Goal: Task Accomplishment & Management: Manage account settings

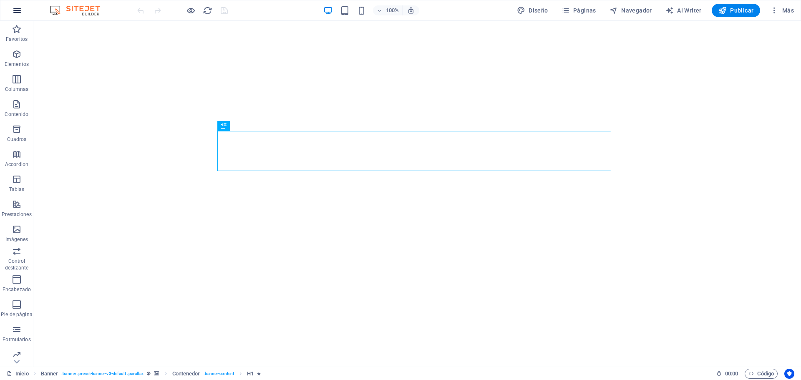
click at [14, 8] on icon "button" at bounding box center [17, 10] width 10 height 10
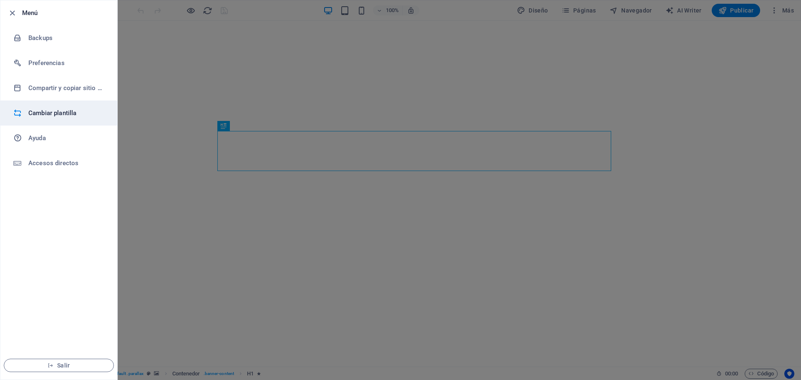
click at [45, 113] on h6 "Cambiar plantilla" at bounding box center [66, 113] width 77 height 10
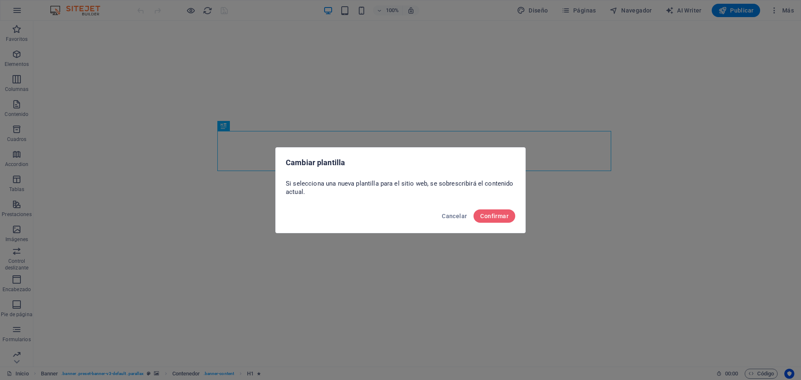
drag, startPoint x: 797, startPoint y: 46, endPoint x: 801, endPoint y: 292, distance: 245.3
click at [801, 292] on div "Cambiar plantilla Si selecciona una nueva plantilla para el sitio web, se sobre…" at bounding box center [400, 190] width 801 height 380
click at [462, 217] on span "Cancelar" at bounding box center [454, 216] width 25 height 7
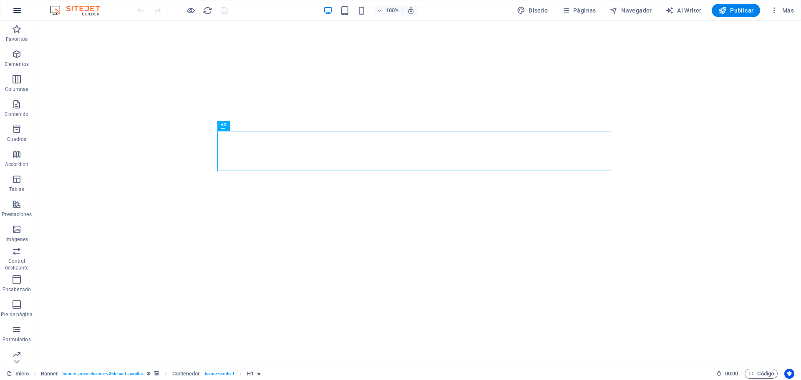
click at [15, 10] on icon "button" at bounding box center [17, 10] width 10 height 10
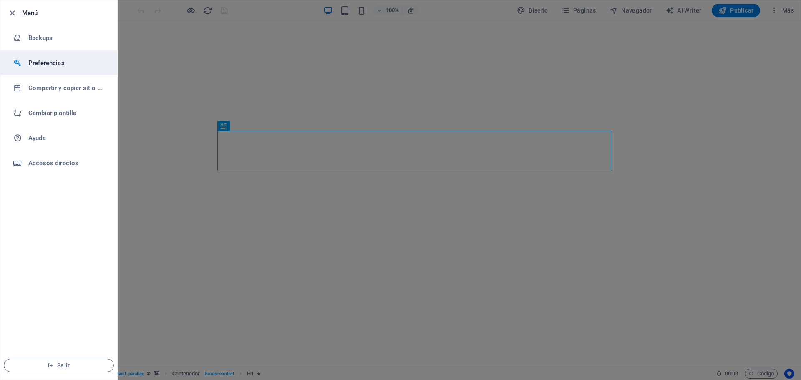
click at [43, 63] on h6 "Preferencias" at bounding box center [66, 63] width 77 height 10
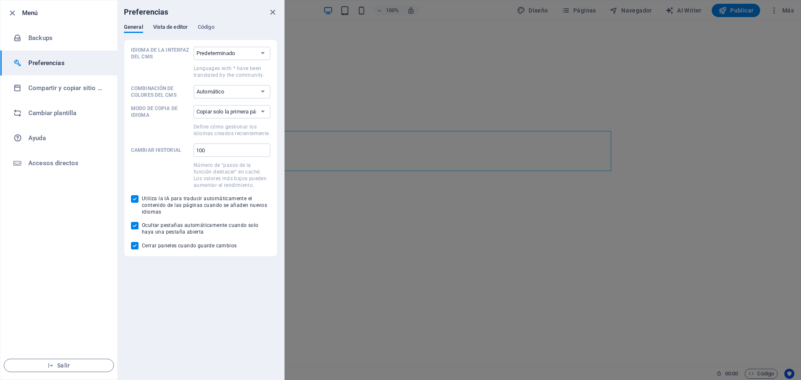
click at [169, 26] on span "Vista de editor" at bounding box center [170, 28] width 35 height 12
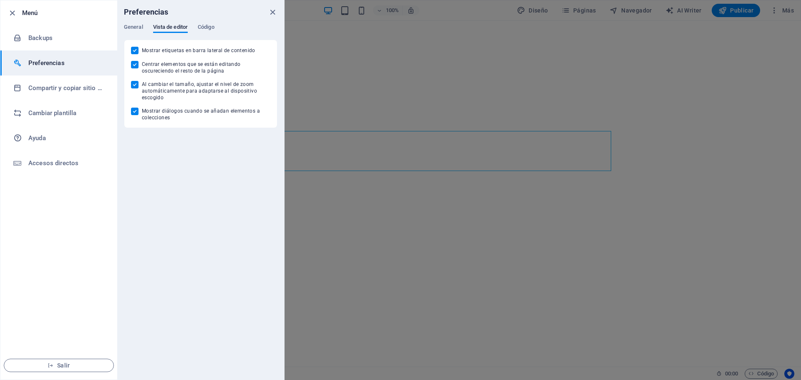
click at [25, 10] on h6 "Menú" at bounding box center [66, 13] width 88 height 10
click at [6, 16] on li "Menú" at bounding box center [58, 12] width 117 height 25
click at [13, 13] on icon "button" at bounding box center [13, 13] width 10 height 10
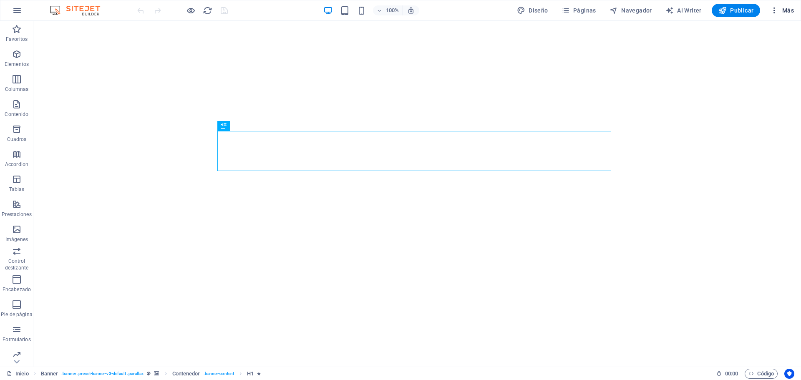
click at [781, 9] on span "Más" at bounding box center [782, 10] width 24 height 8
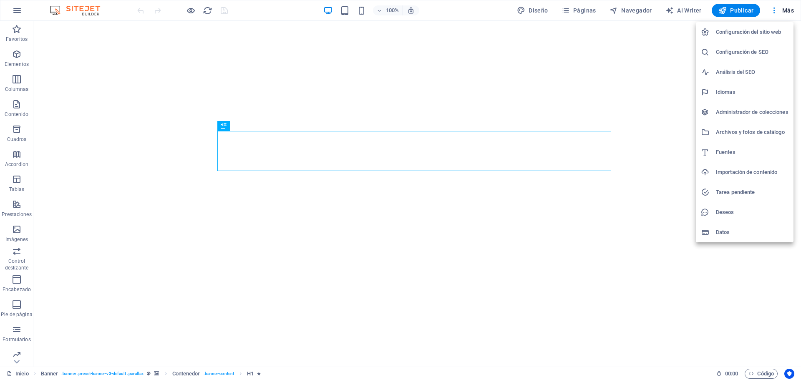
click at [721, 131] on h6 "Archivos y fotos de catálogo" at bounding box center [752, 132] width 73 height 10
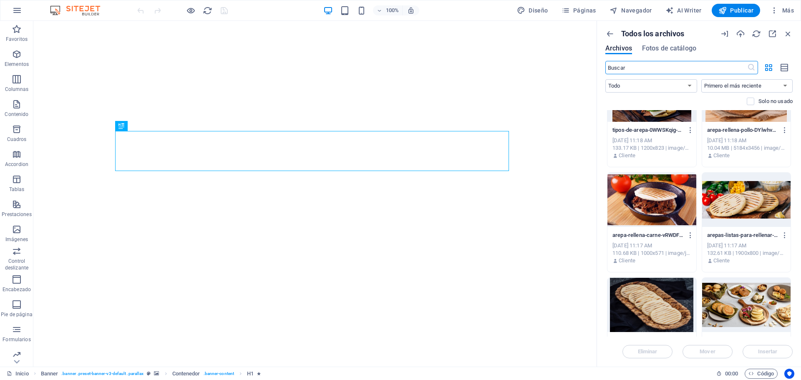
scroll to position [250, 0]
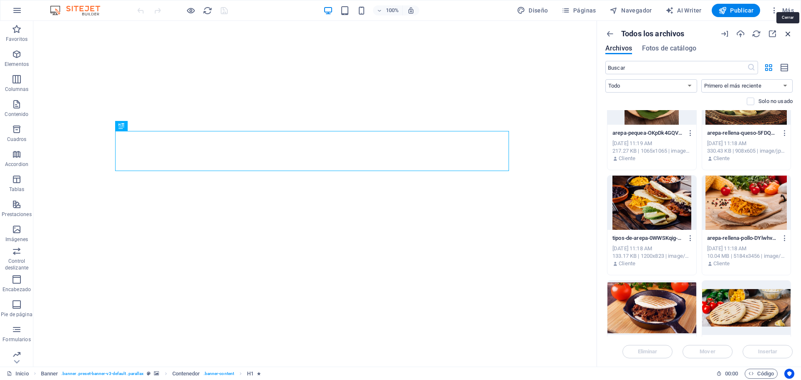
click at [788, 34] on icon "button" at bounding box center [788, 33] width 9 height 9
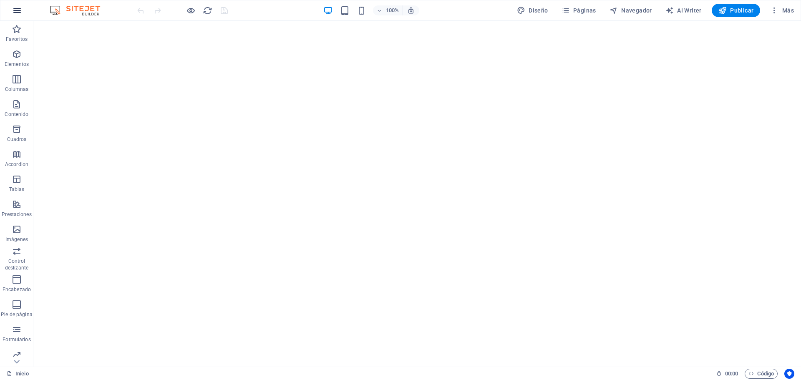
click at [14, 8] on icon "button" at bounding box center [17, 10] width 10 height 10
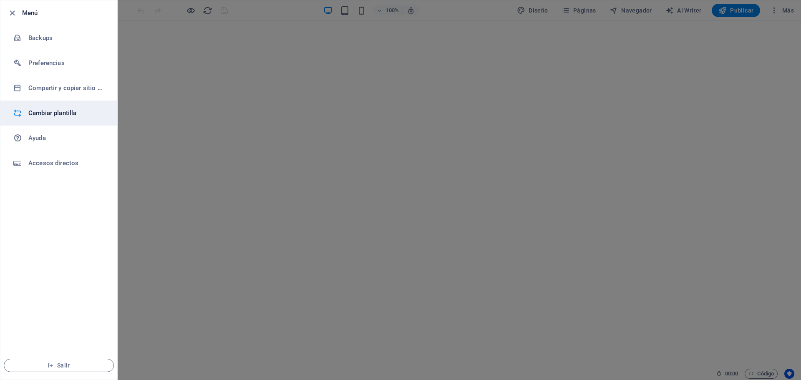
click at [52, 113] on h6 "Cambiar plantilla" at bounding box center [66, 113] width 77 height 10
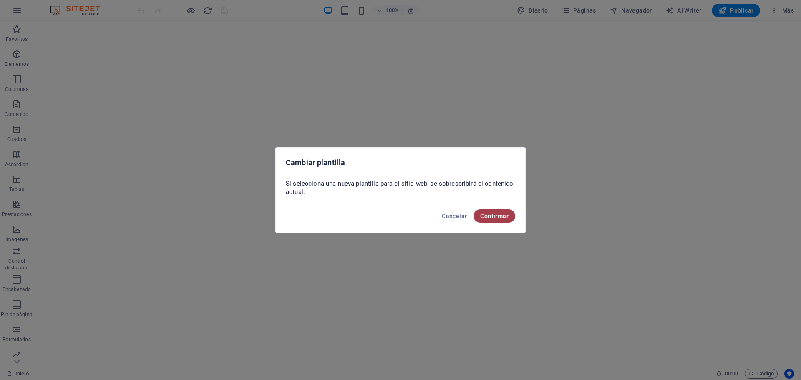
click at [494, 216] on span "Confirmar" at bounding box center [494, 216] width 28 height 7
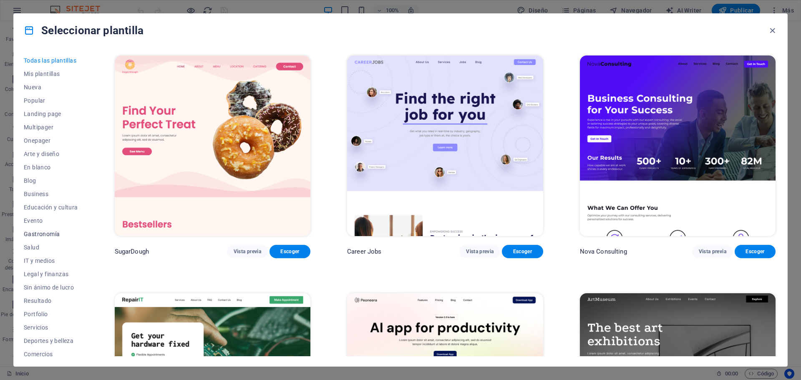
click at [40, 227] on button "Gastronomía" at bounding box center [51, 233] width 54 height 13
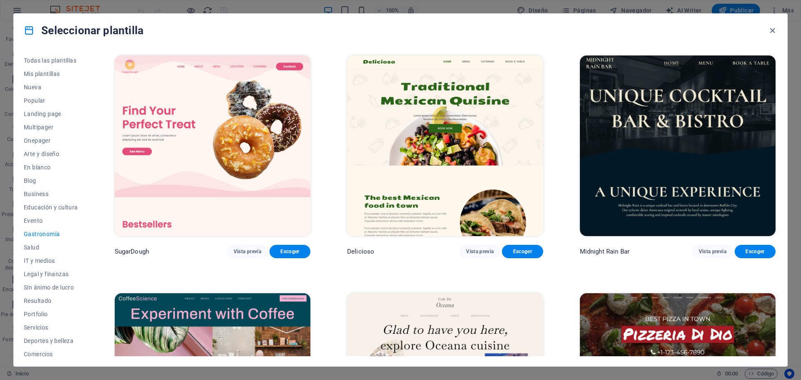
click at [40, 229] on button "Gastronomía" at bounding box center [51, 233] width 54 height 13
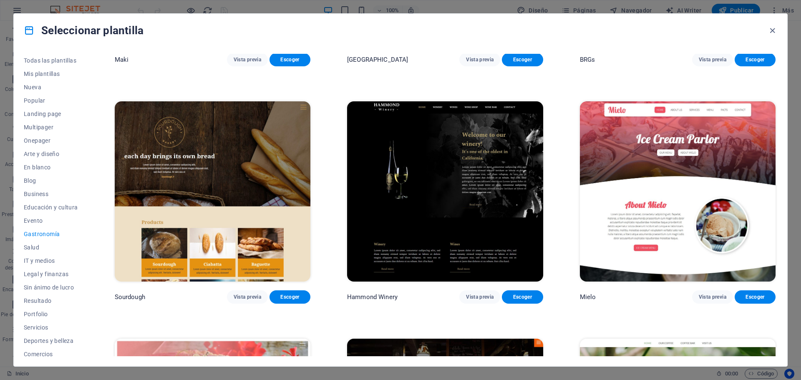
scroll to position [668, 0]
click at [642, 174] on img at bounding box center [678, 191] width 196 height 181
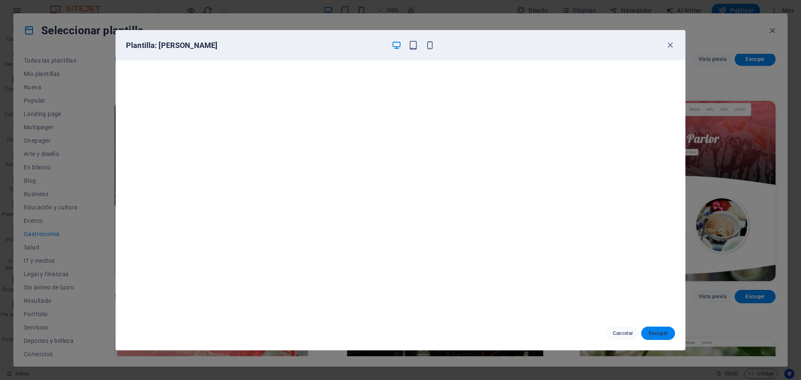
click at [656, 332] on span "Escoger" at bounding box center [658, 333] width 20 height 7
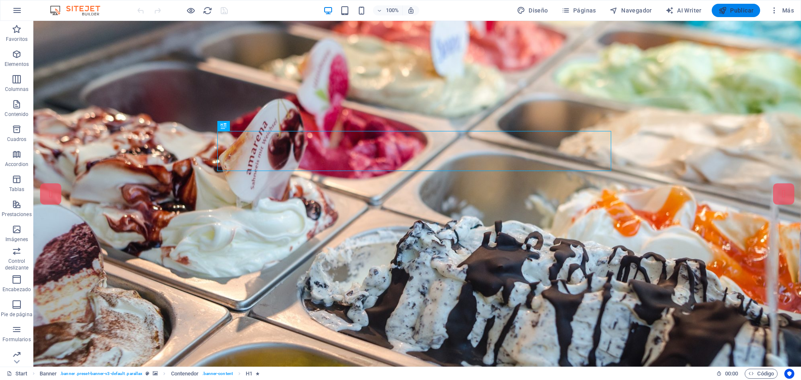
click at [724, 13] on icon "button" at bounding box center [722, 10] width 8 height 8
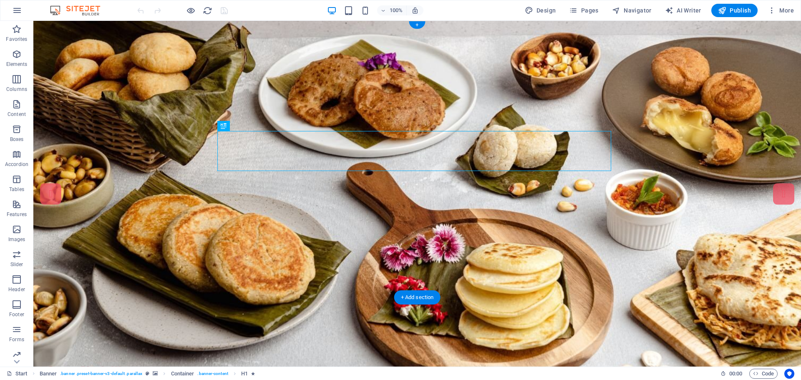
drag, startPoint x: 763, startPoint y: 35, endPoint x: 569, endPoint y: 53, distance: 195.3
click at [14, 10] on icon "button" at bounding box center [17, 10] width 10 height 10
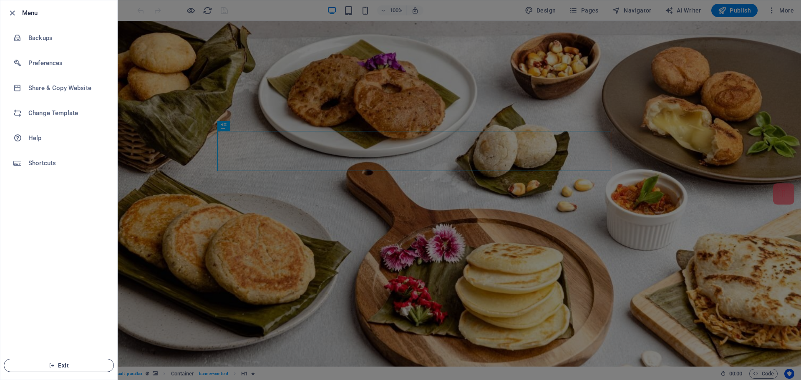
drag, startPoint x: 60, startPoint y: 363, endPoint x: 70, endPoint y: 362, distance: 10.0
click at [60, 364] on span "Exit" at bounding box center [59, 365] width 96 height 7
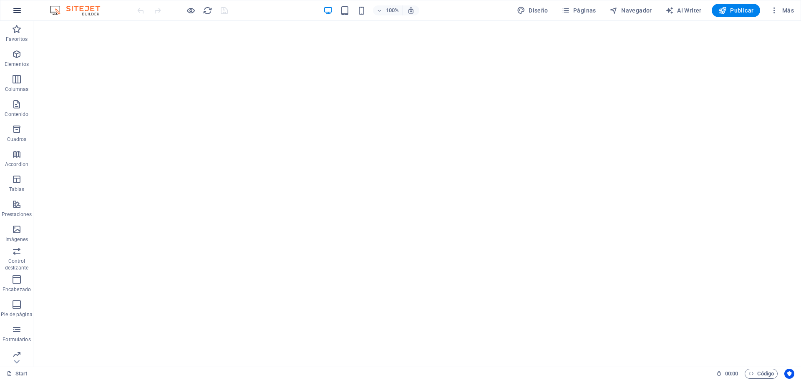
click at [15, 8] on icon "button" at bounding box center [17, 10] width 10 height 10
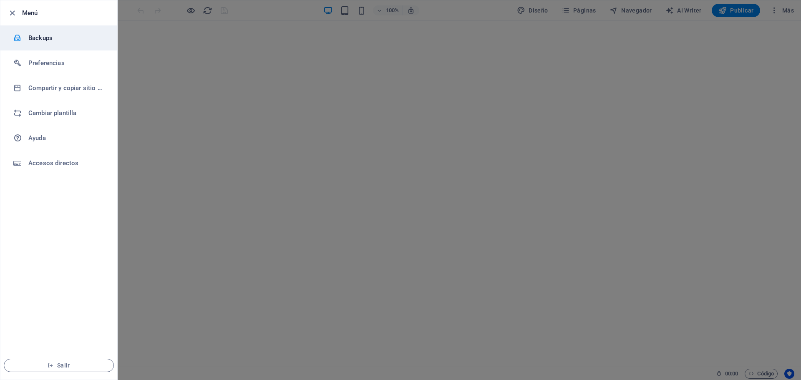
click at [49, 43] on h6 "Backups" at bounding box center [66, 38] width 77 height 10
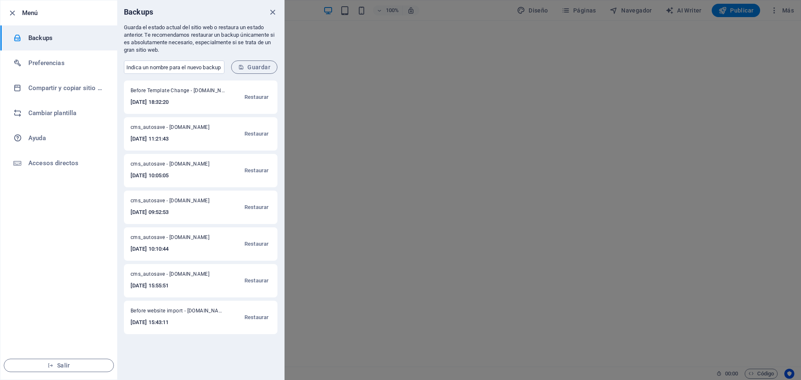
click at [184, 102] on h6 "2025-10-02 18:32:20" at bounding box center [178, 102] width 95 height 10
click at [256, 134] on span "Restaurar" at bounding box center [256, 134] width 24 height 10
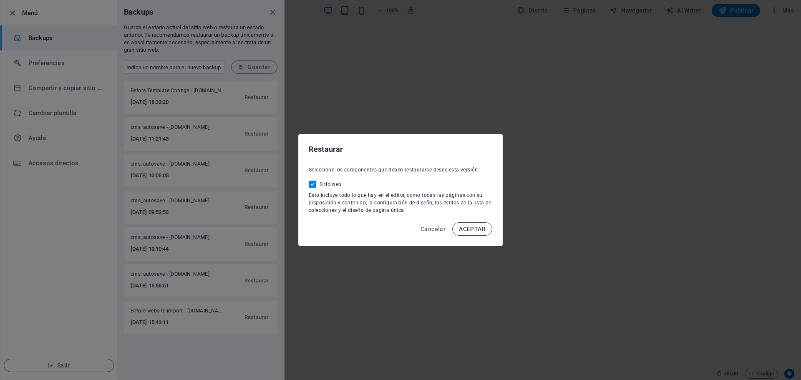
click at [473, 227] on span "ACEPTAR" at bounding box center [472, 229] width 27 height 7
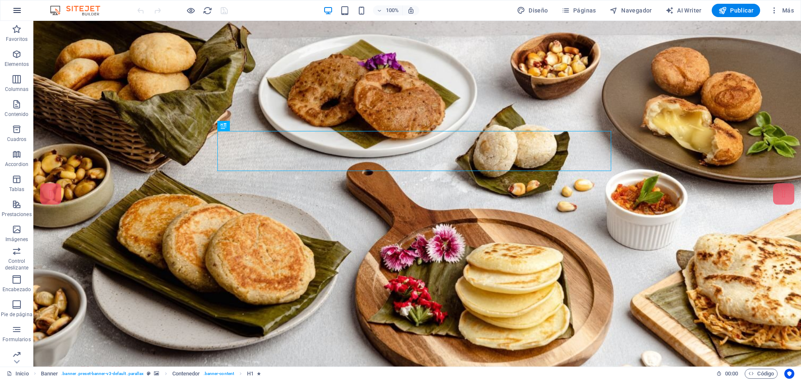
click at [18, 11] on icon "button" at bounding box center [17, 10] width 10 height 10
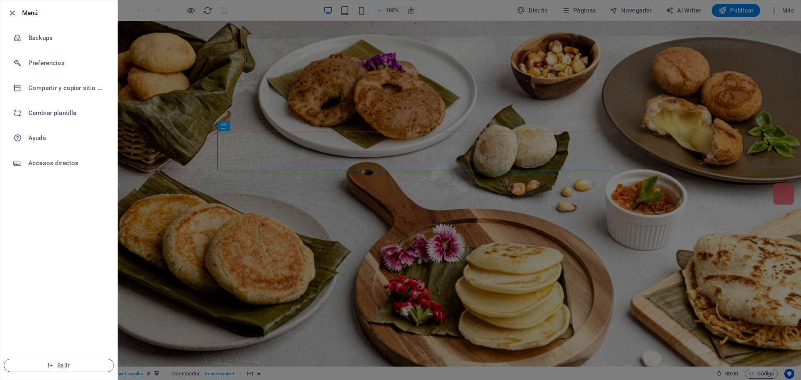
click at [159, 151] on div at bounding box center [400, 190] width 801 height 380
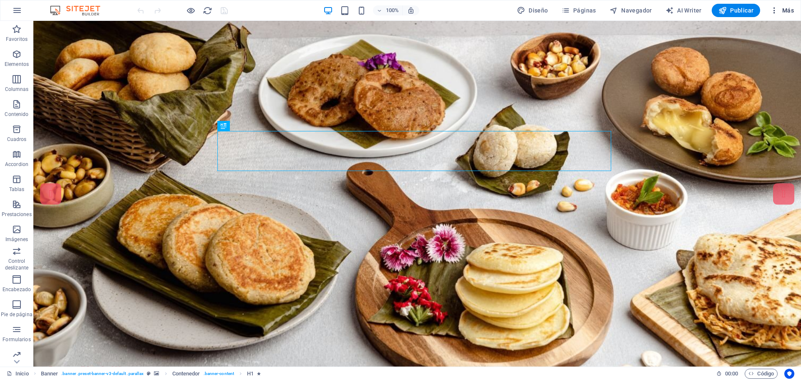
click at [788, 9] on span "Más" at bounding box center [782, 10] width 24 height 8
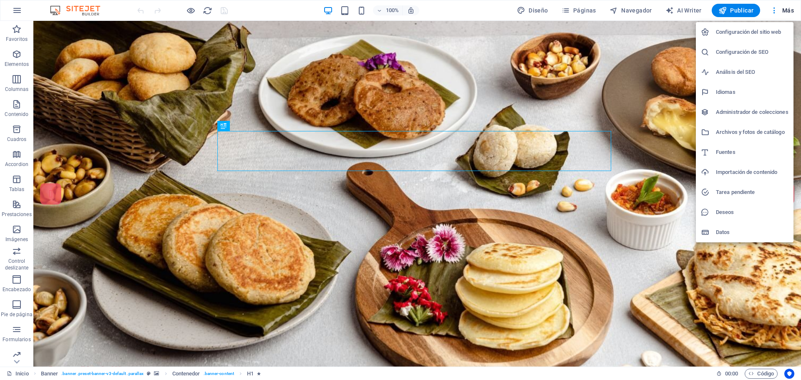
click at [728, 26] on li "Configuración del sitio web" at bounding box center [745, 32] width 98 height 20
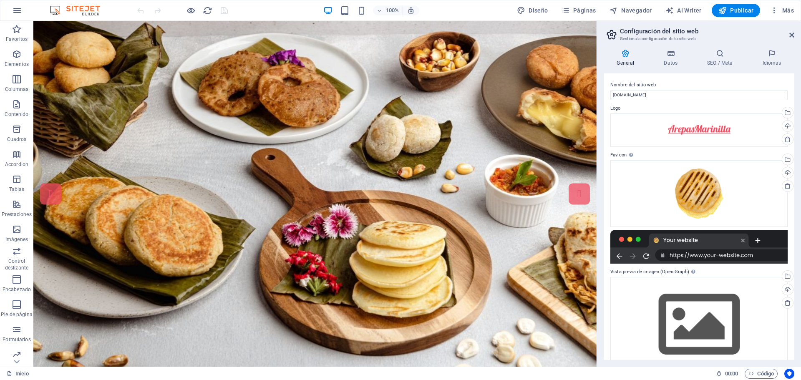
drag, startPoint x: 595, startPoint y: 45, endPoint x: 634, endPoint y: 63, distance: 43.1
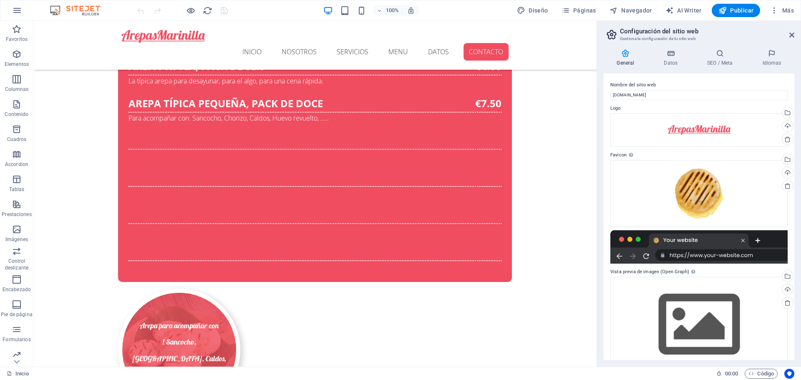
scroll to position [4263, 0]
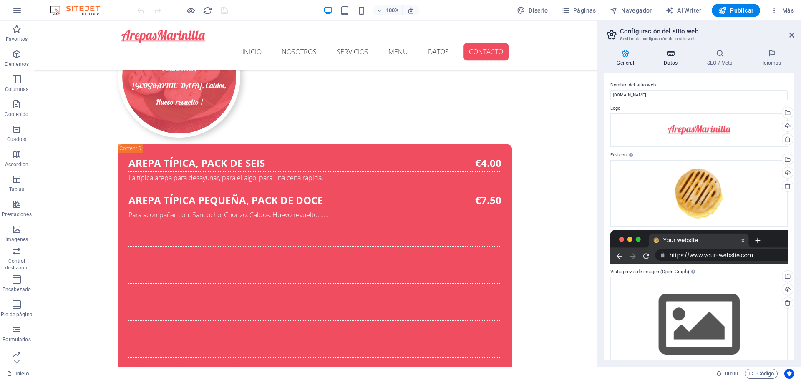
click at [670, 59] on h4 "Datos" at bounding box center [672, 58] width 43 height 18
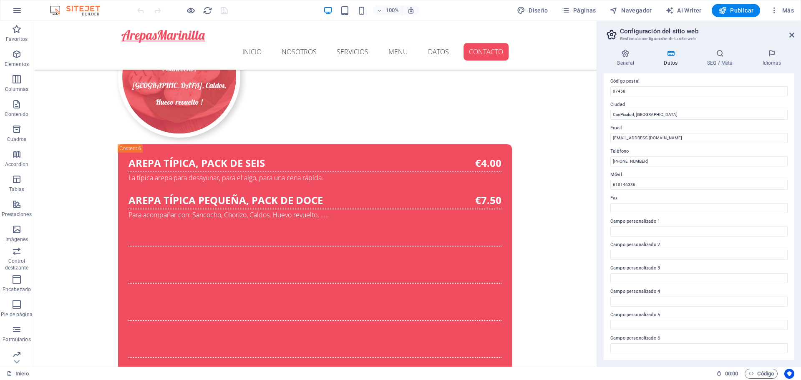
scroll to position [0, 0]
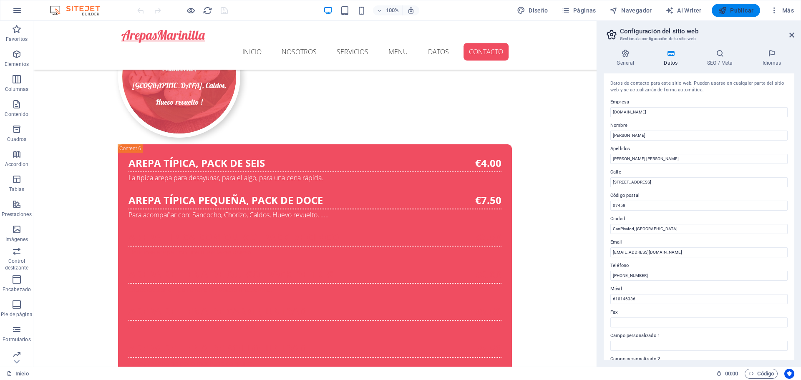
click at [730, 11] on span "Publicar" at bounding box center [735, 10] width 35 height 8
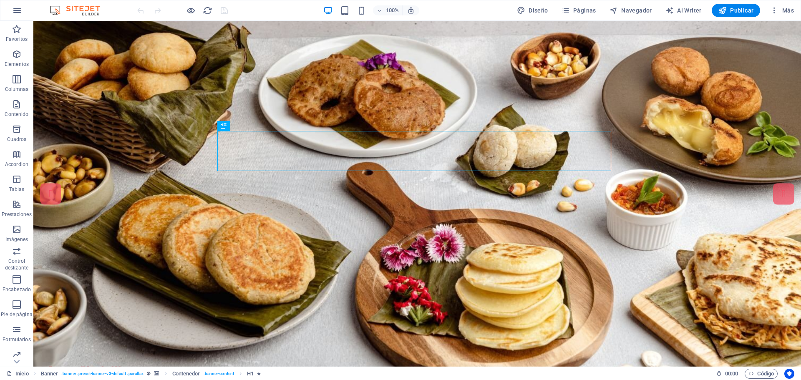
click at [86, 10] on img at bounding box center [79, 10] width 63 height 10
click at [56, 8] on img at bounding box center [79, 10] width 63 height 10
click at [15, 8] on icon "button" at bounding box center [17, 10] width 10 height 10
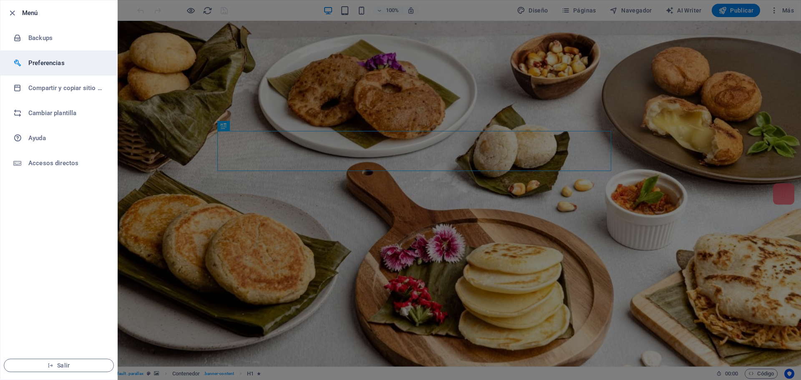
click at [48, 63] on h6 "Preferencias" at bounding box center [66, 63] width 77 height 10
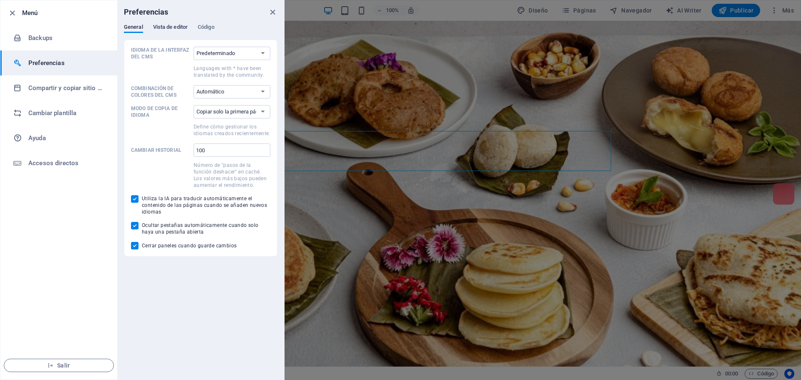
click at [166, 28] on span "Vista de editor" at bounding box center [170, 28] width 35 height 12
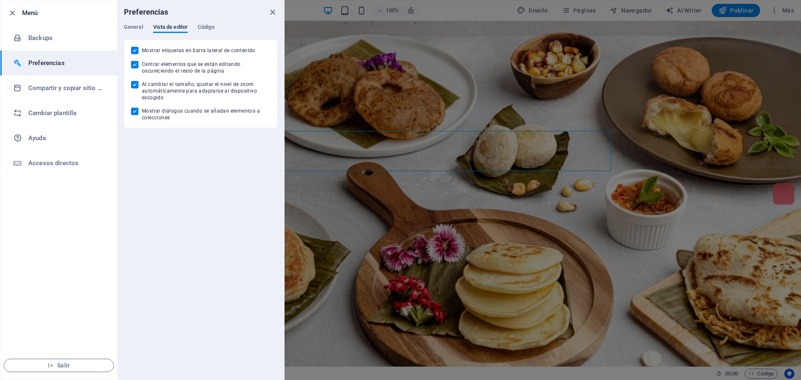
click at [213, 23] on div "Preferencias" at bounding box center [200, 11] width 167 height 23
click at [210, 26] on span "Código" at bounding box center [206, 28] width 17 height 12
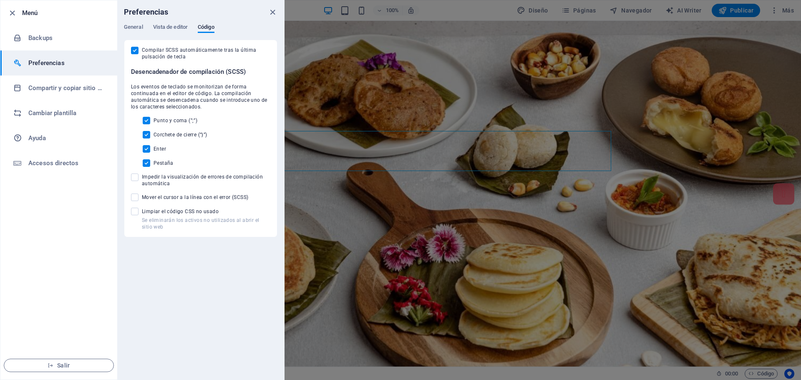
click at [151, 30] on div "General Vista de editor Código" at bounding box center [201, 32] width 154 height 16
click at [136, 28] on span "General" at bounding box center [133, 28] width 19 height 12
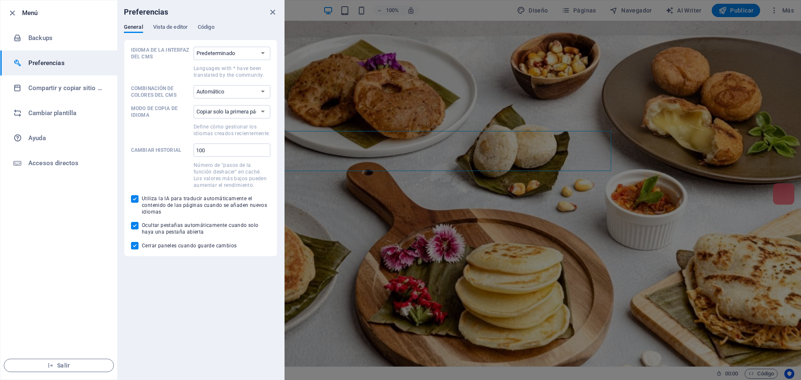
click at [592, 95] on div at bounding box center [400, 190] width 801 height 380
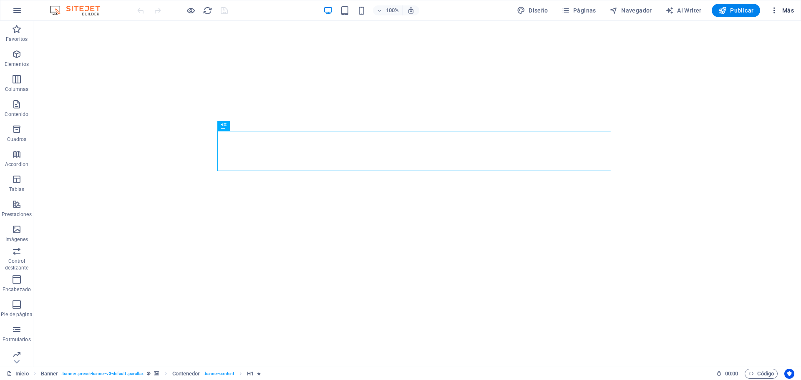
click at [777, 10] on icon "button" at bounding box center [774, 10] width 8 height 8
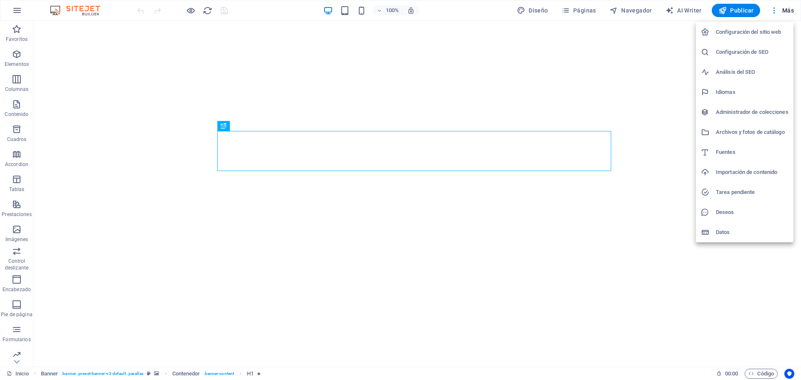
click at [15, 10] on div at bounding box center [400, 190] width 801 height 380
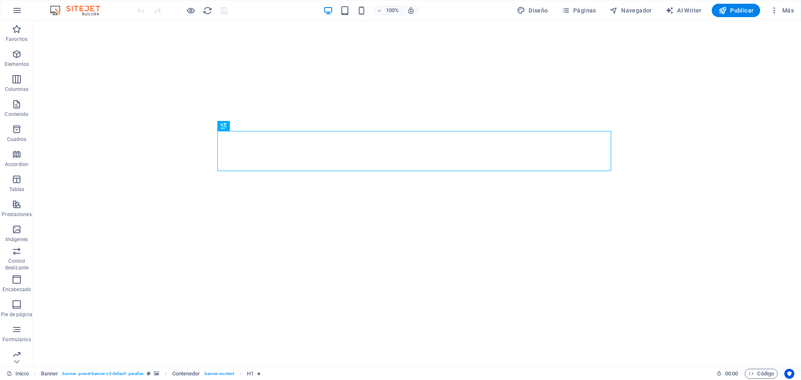
click at [15, 10] on icon "button" at bounding box center [17, 10] width 10 height 10
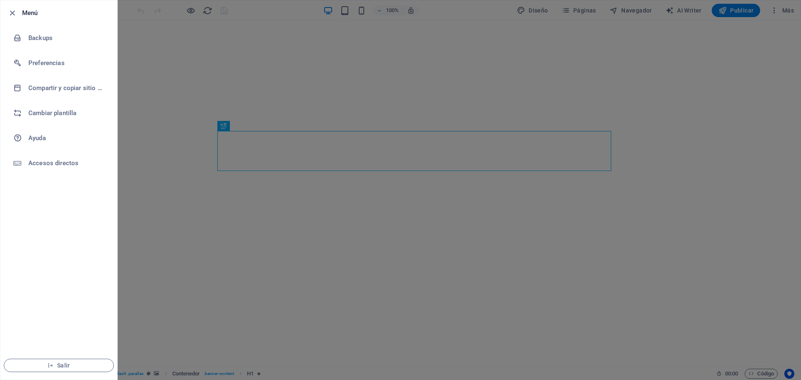
click at [132, 27] on div at bounding box center [400, 190] width 801 height 380
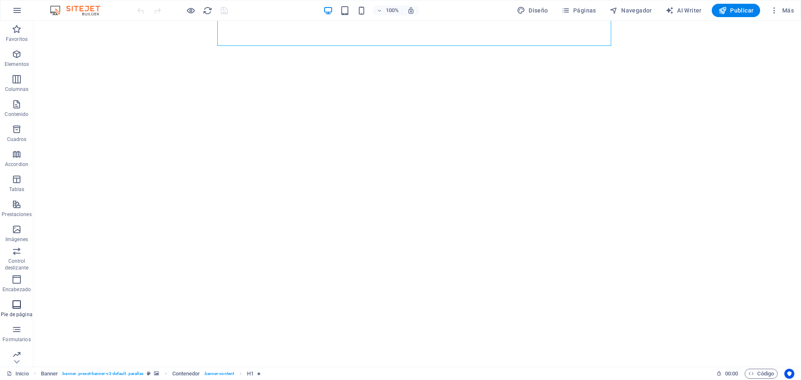
click at [16, 306] on icon "button" at bounding box center [17, 305] width 10 height 10
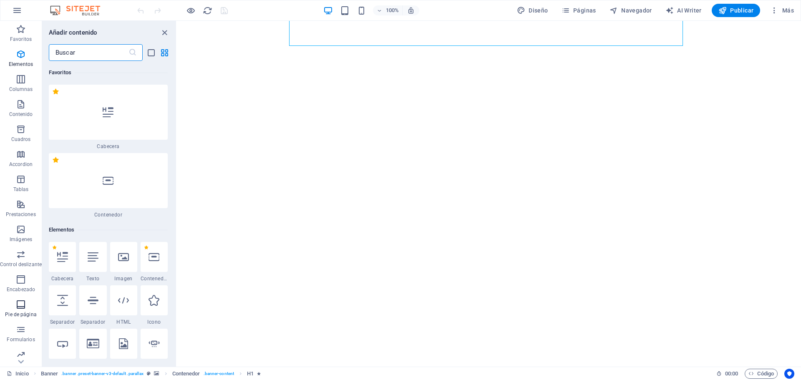
scroll to position [10244, 0]
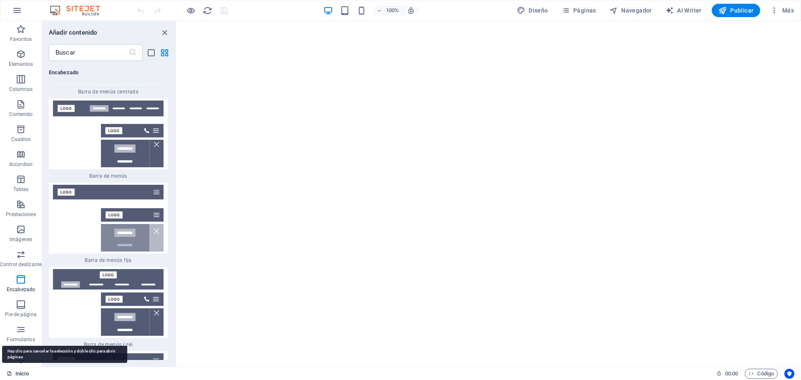
click at [21, 371] on link "Inicio" at bounding box center [18, 374] width 22 height 10
click at [16, 372] on link "Inicio" at bounding box center [18, 374] width 22 height 10
click at [18, 109] on span "Contenido" at bounding box center [21, 109] width 42 height 20
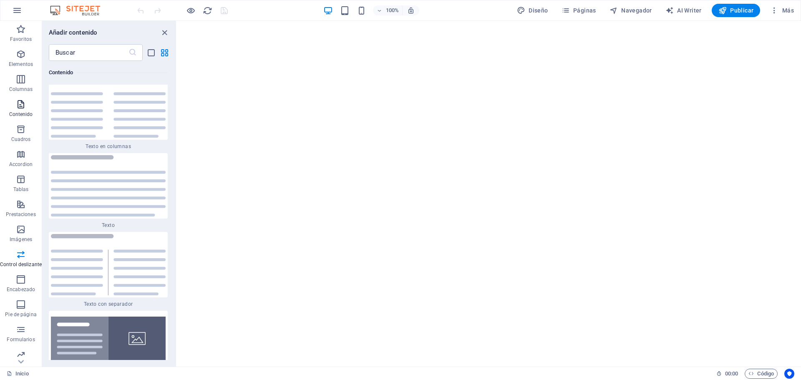
scroll to position [2840, 0]
click at [88, 7] on img at bounding box center [79, 10] width 63 height 10
click at [535, 8] on span "Diseño" at bounding box center [532, 10] width 31 height 8
select select "px"
select select "300"
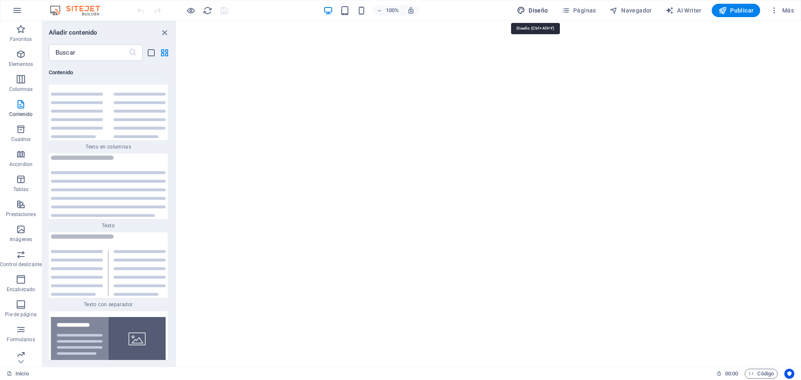
select select "px"
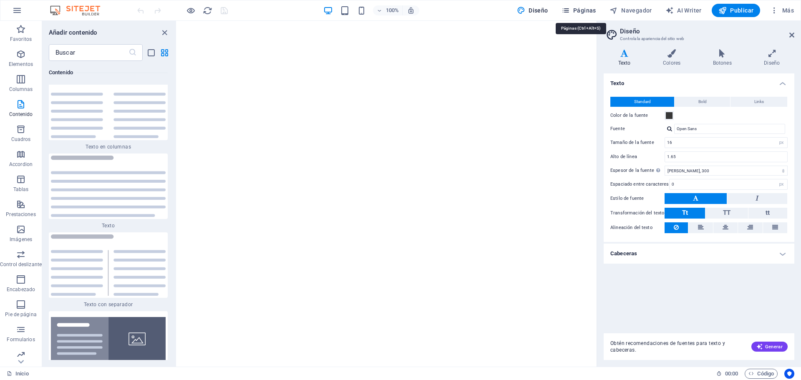
click at [582, 10] on span "Páginas" at bounding box center [579, 10] width 35 height 8
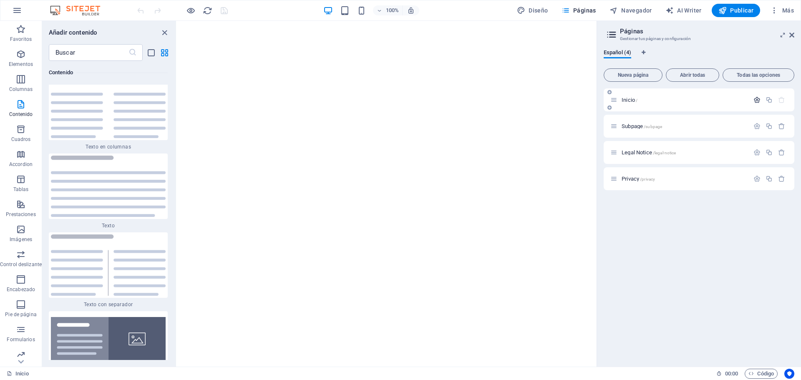
click at [755, 99] on icon "button" at bounding box center [756, 99] width 7 height 7
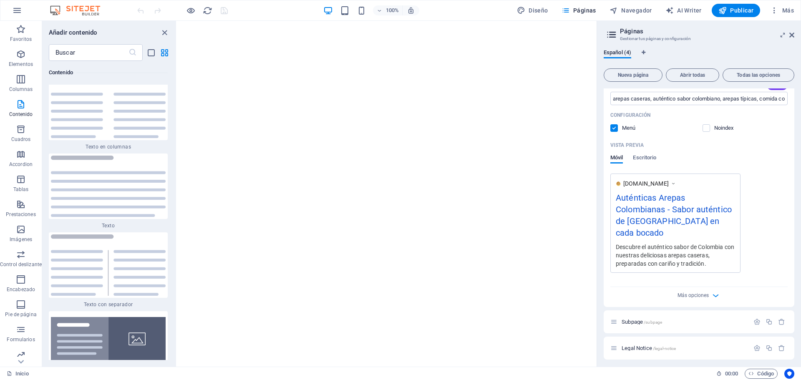
scroll to position [184, 0]
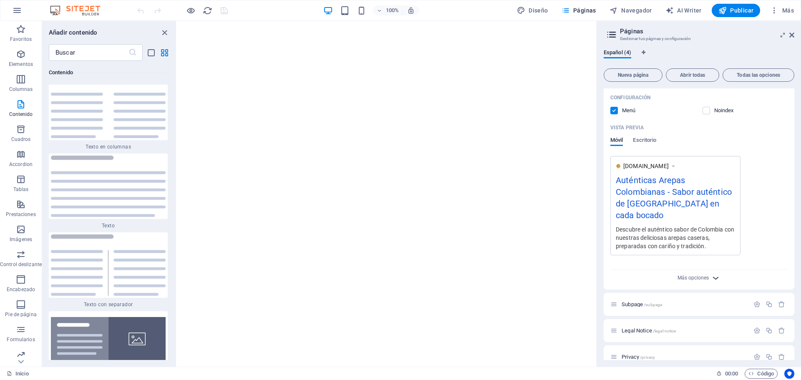
click at [716, 273] on icon "button" at bounding box center [716, 278] width 10 height 10
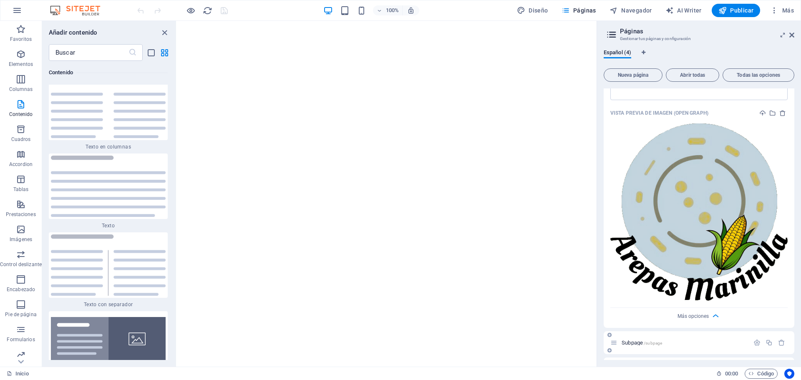
scroll to position [428, 0]
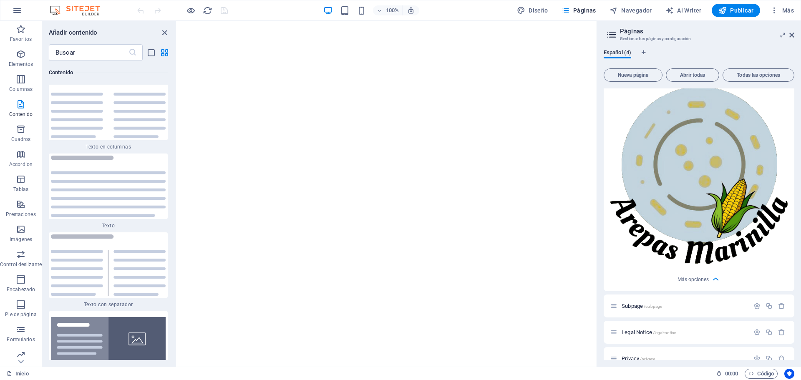
click at [680, 165] on img at bounding box center [698, 175] width 177 height 178
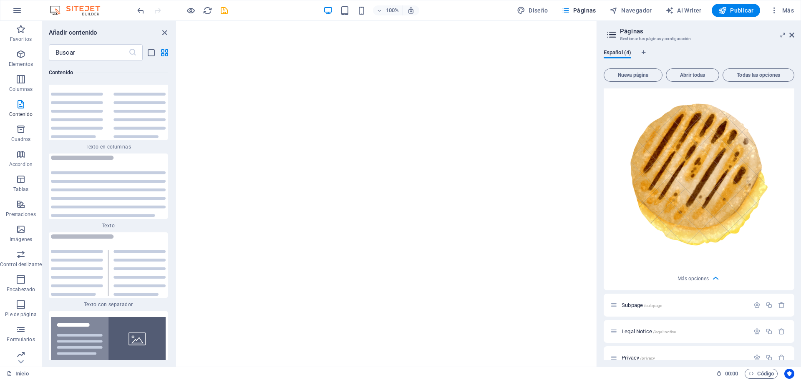
scroll to position [427, 0]
click at [222, 12] on icon "save" at bounding box center [224, 11] width 10 height 10
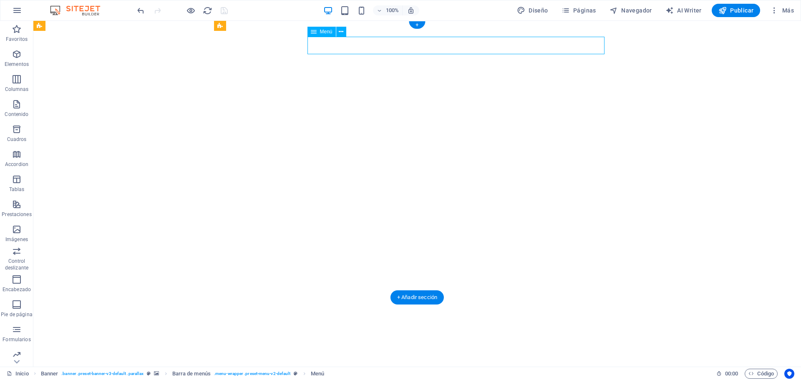
select select
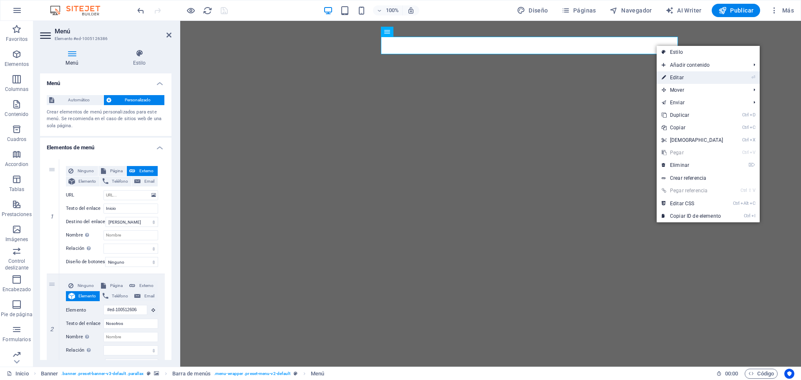
click at [673, 81] on link "⏎ Editar" at bounding box center [693, 77] width 72 height 13
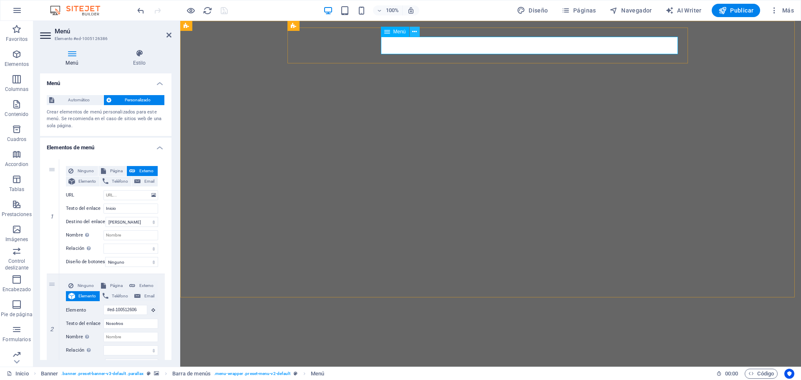
click at [416, 30] on icon at bounding box center [414, 32] width 5 height 9
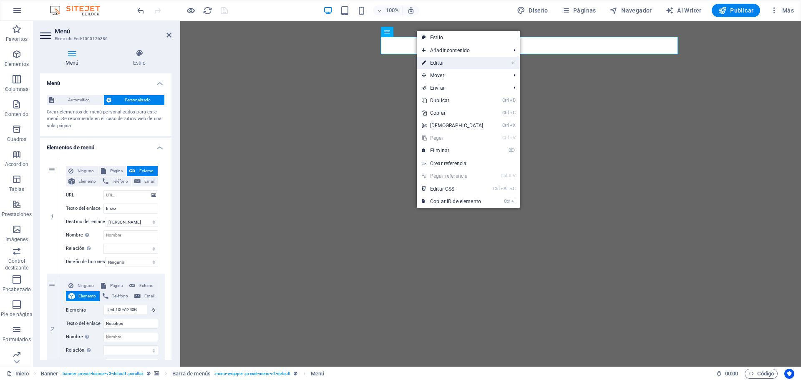
click at [441, 61] on link "⏎ Editar" at bounding box center [453, 63] width 72 height 13
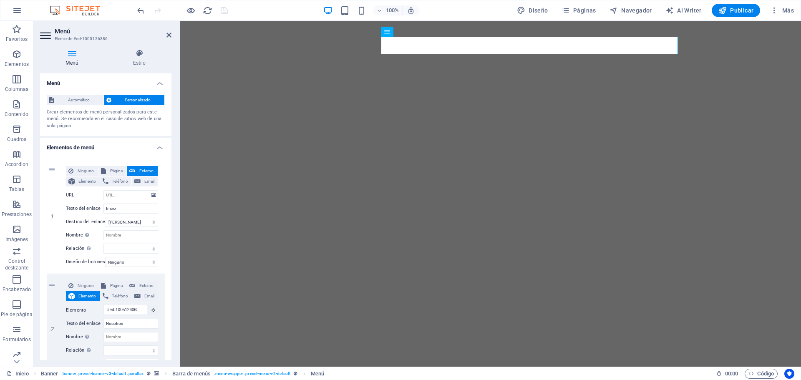
click at [68, 60] on h4 "Menú" at bounding box center [73, 58] width 67 height 18
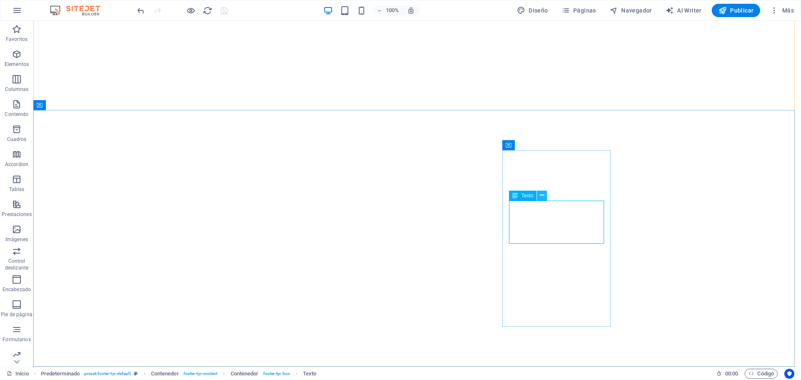
click at [542, 195] on icon at bounding box center [542, 195] width 5 height 9
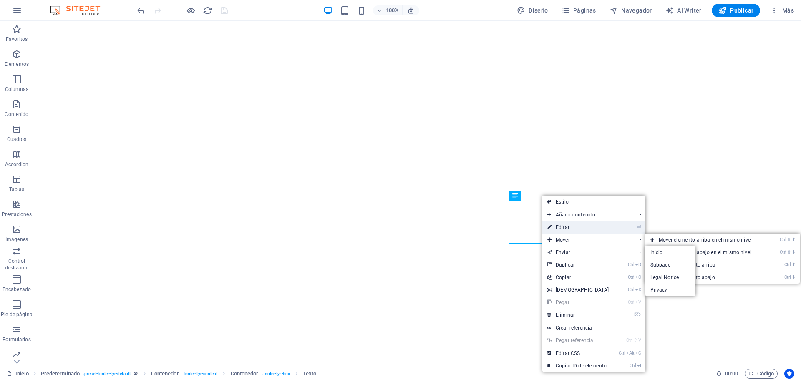
click at [562, 227] on link "⏎ Editar" at bounding box center [578, 227] width 72 height 13
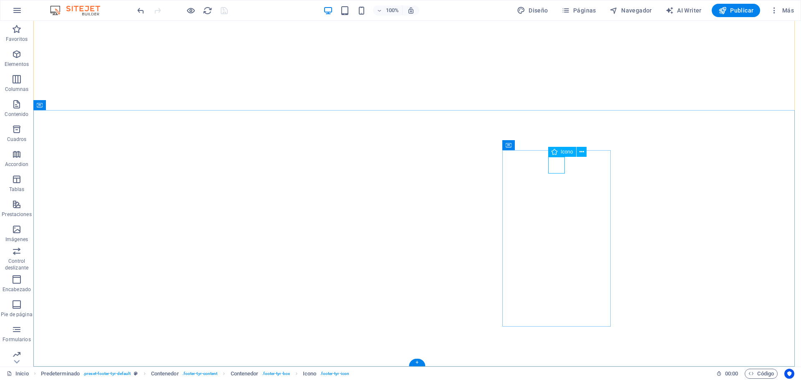
select select "xMidYMid"
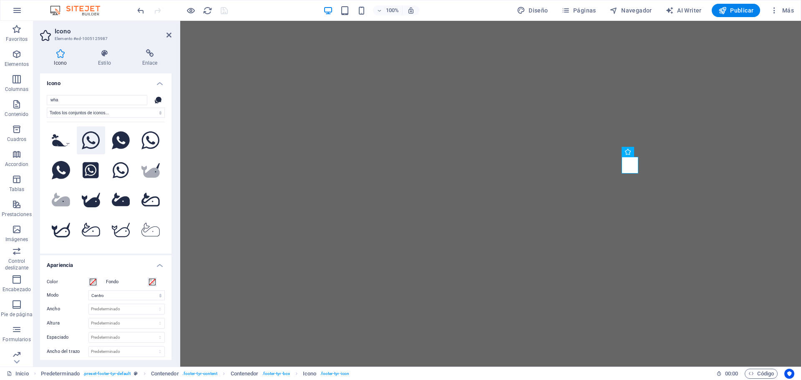
type input "wha"
click at [87, 138] on icon at bounding box center [91, 140] width 18 height 18
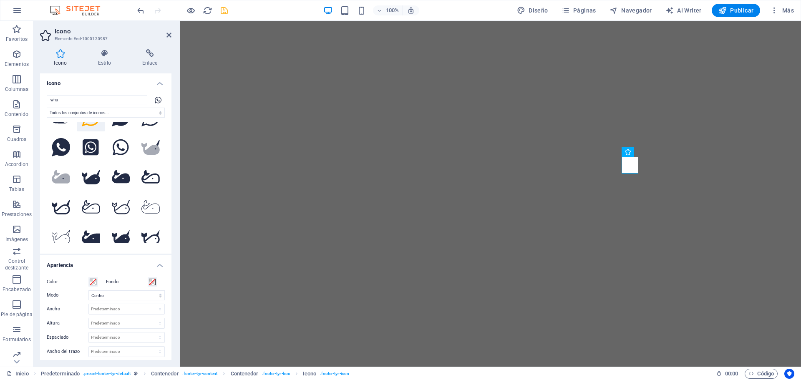
scroll to position [0, 0]
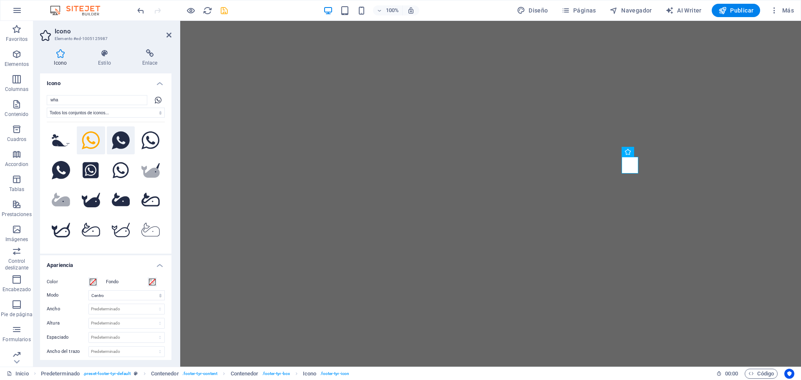
click at [118, 141] on icon at bounding box center [121, 140] width 18 height 18
click at [146, 138] on icon at bounding box center [150, 140] width 18 height 18
click at [115, 140] on icon at bounding box center [121, 140] width 18 height 18
click at [93, 141] on icon at bounding box center [91, 140] width 18 height 18
click at [655, 152] on icon at bounding box center [655, 152] width 5 height 9
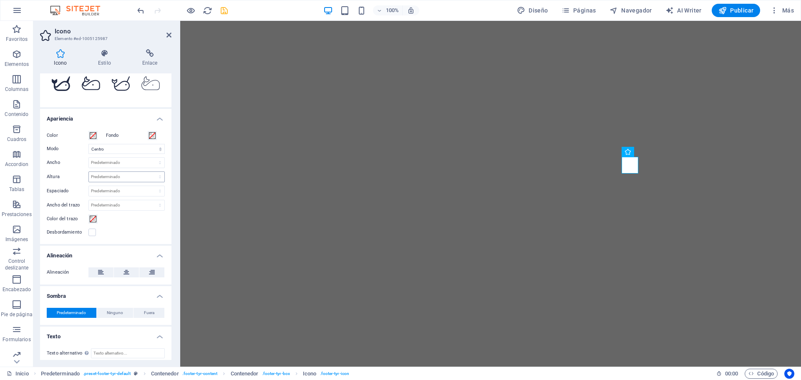
scroll to position [151, 0]
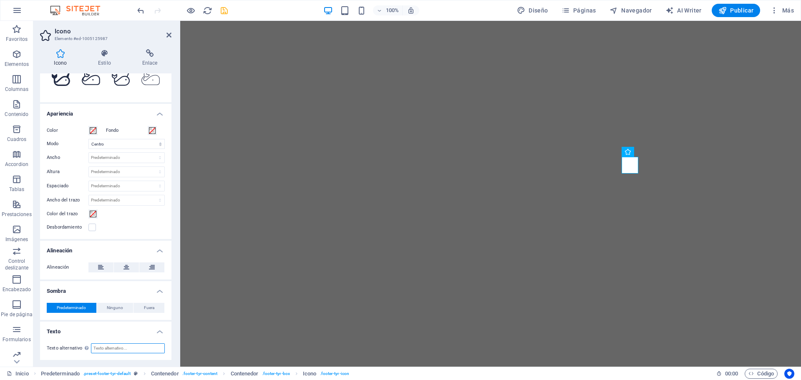
click at [108, 349] on input "Texto alternativo El texto alternativo es usado por aquellos dispositivos que n…" at bounding box center [128, 348] width 74 height 10
click at [101, 347] on input "whataup" at bounding box center [128, 348] width 74 height 10
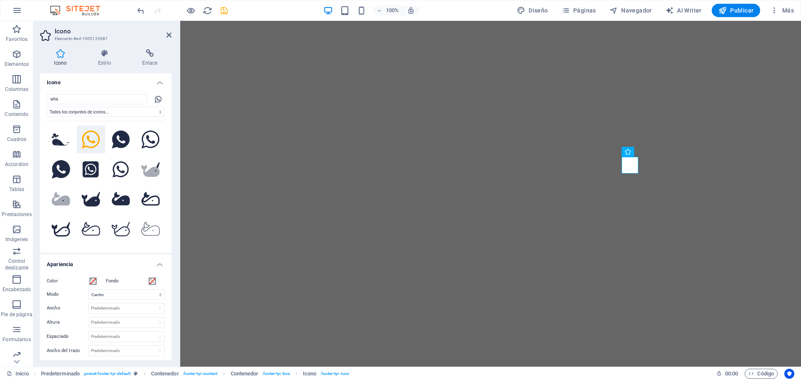
scroll to position [0, 0]
type input "whatsup"
click at [147, 60] on h4 "Enlace" at bounding box center [149, 58] width 43 height 18
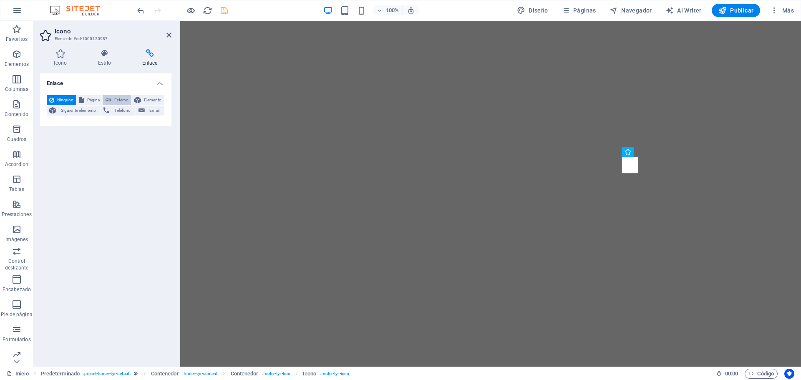
click at [126, 99] on span "Externo" at bounding box center [121, 100] width 15 height 10
select select "blank"
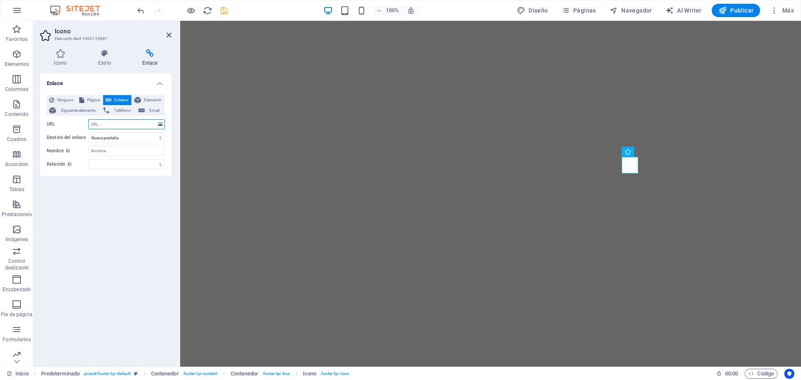
click at [104, 123] on input "URL" at bounding box center [126, 124] width 76 height 10
paste input "https://wa.me/34642729812"
type input "https://wa.me/34642729812"
click at [222, 10] on icon "save" at bounding box center [224, 11] width 10 height 10
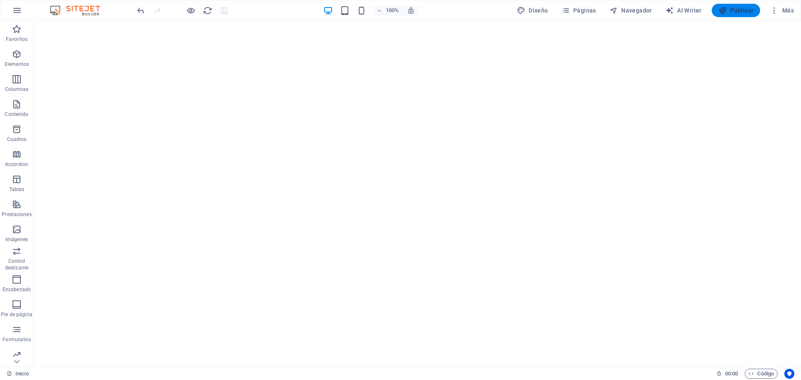
click at [743, 16] on button "Publicar" at bounding box center [736, 10] width 49 height 13
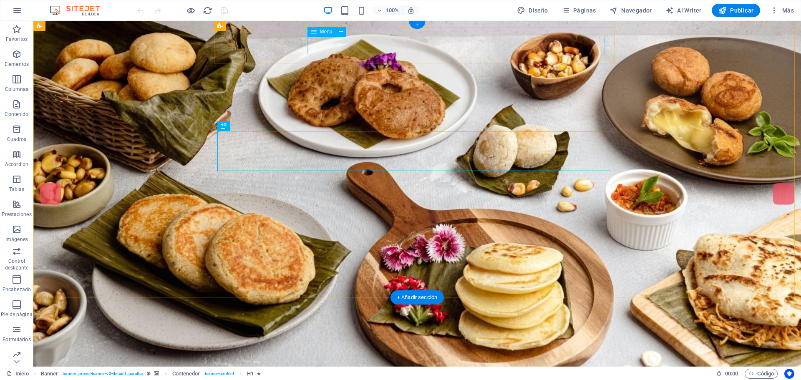
click at [424, 378] on nav "Inicio Nosotros Servicios Menu Datos Contacto" at bounding box center [233, 387] width 380 height 18
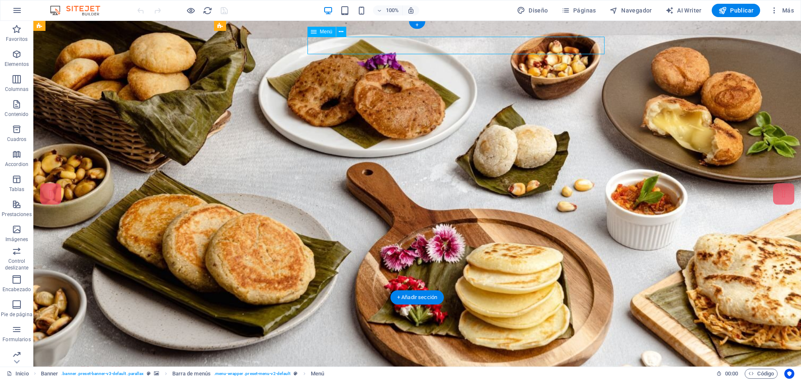
click at [424, 378] on nav "Inicio Nosotros Servicios Menu Datos Contacto" at bounding box center [233, 387] width 380 height 18
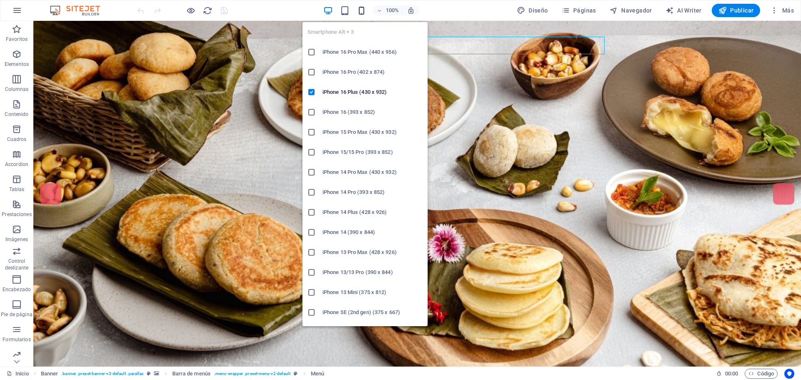
click at [361, 11] on icon "button" at bounding box center [362, 11] width 10 height 10
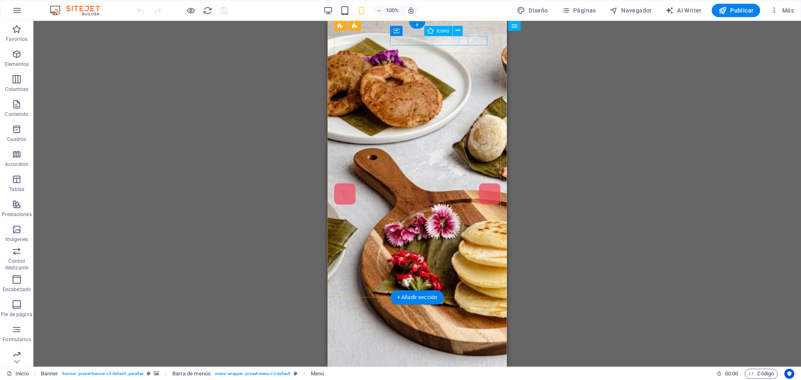
click at [460, 374] on figure at bounding box center [414, 379] width 146 height 10
click at [457, 31] on icon at bounding box center [458, 30] width 5 height 9
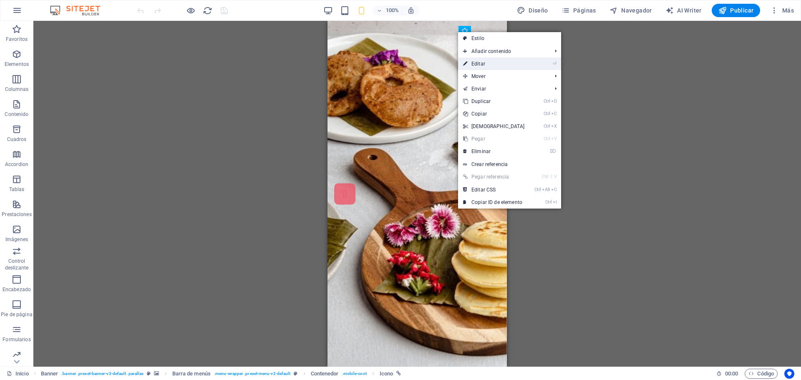
click at [477, 62] on link "⏎ Editar" at bounding box center [494, 64] width 72 height 13
select select "xMidYMid"
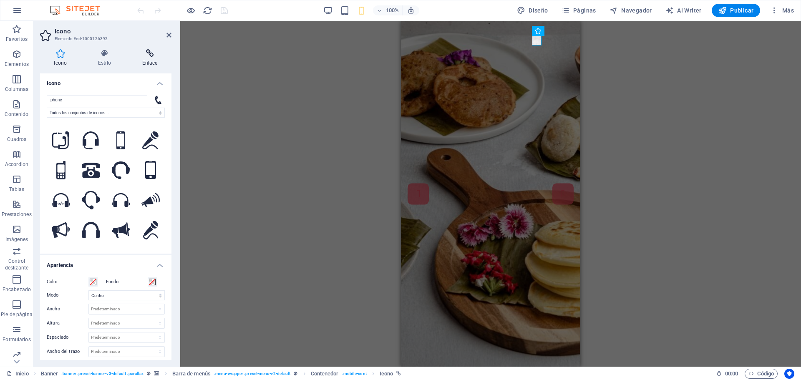
click at [148, 60] on h4 "Enlace" at bounding box center [149, 58] width 43 height 18
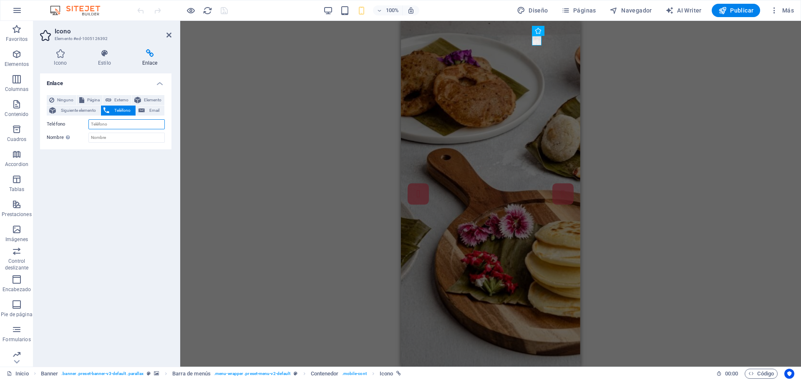
click at [119, 125] on input "Teléfono" at bounding box center [126, 124] width 76 height 10
click at [109, 137] on input "Nombre Una descripción adicional del enlace no debería ser igual al texto del e…" at bounding box center [126, 138] width 76 height 10
click at [119, 100] on span "Externo" at bounding box center [121, 100] width 15 height 10
select select "blank"
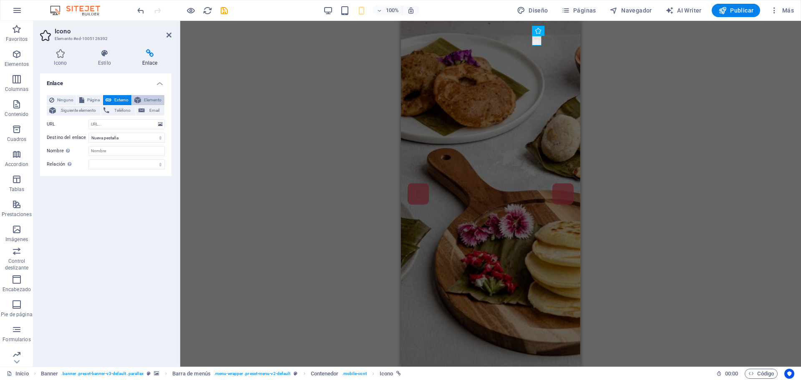
click at [147, 98] on span "Elemento" at bounding box center [153, 100] width 18 height 10
click at [118, 110] on span "Teléfono" at bounding box center [122, 111] width 21 height 10
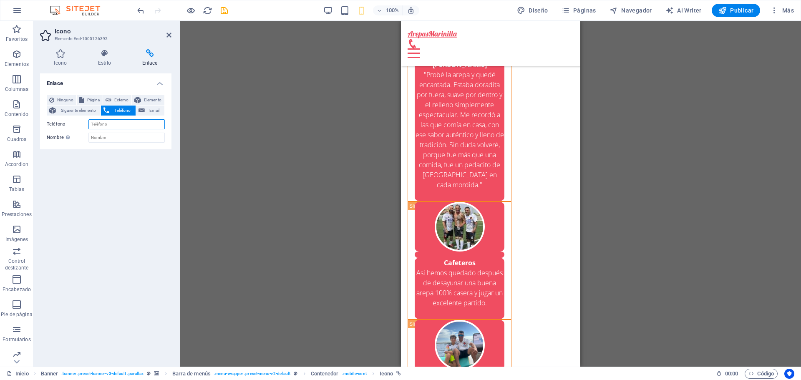
scroll to position [5797, 0]
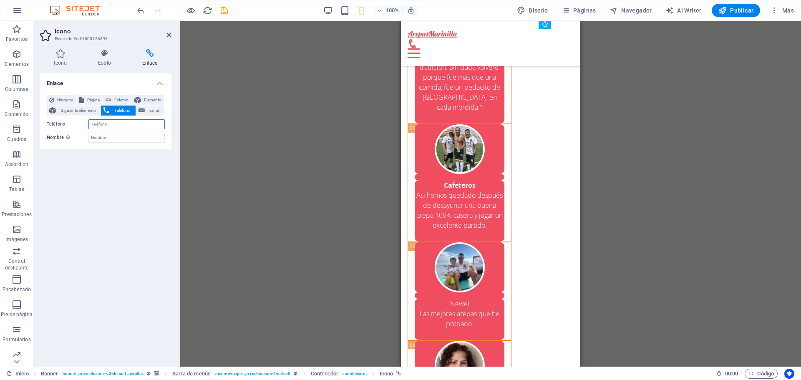
drag, startPoint x: 578, startPoint y: 44, endPoint x: 981, endPoint y: 381, distance: 525.4
click at [92, 121] on input "Teléfono" at bounding box center [126, 124] width 76 height 10
type input "642729812"
click at [109, 139] on input "Nombre Una descripción adicional del enlace no debería ser igual al texto del e…" at bounding box center [126, 138] width 76 height 10
click at [131, 134] on input "ArepasMarinilla" at bounding box center [126, 138] width 76 height 10
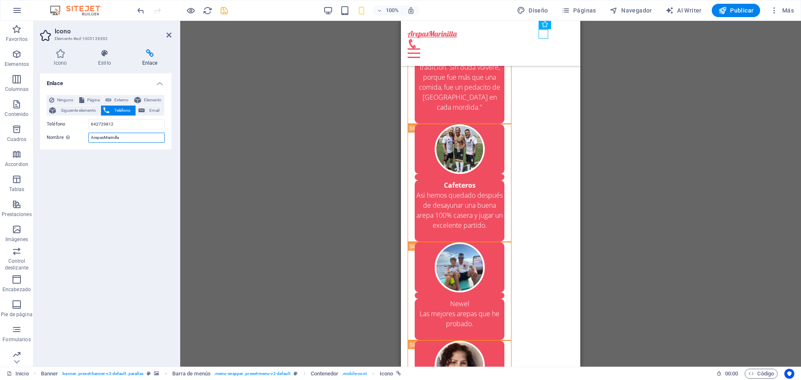
type input "ArepasMarinilla"
click at [224, 11] on icon "save" at bounding box center [224, 11] width 10 height 10
checkbox input "false"
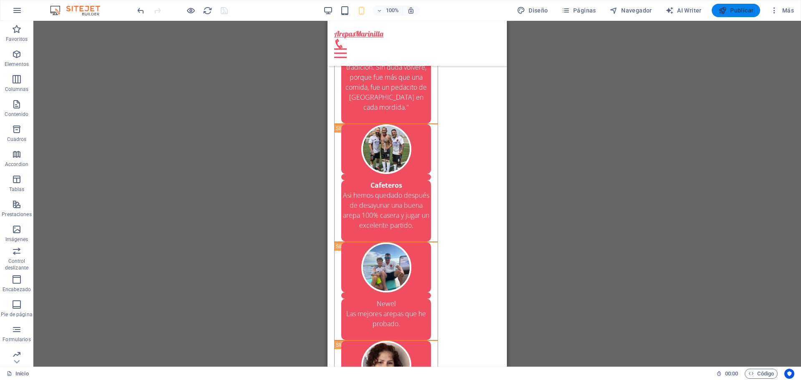
click at [745, 12] on span "Publicar" at bounding box center [735, 10] width 35 height 8
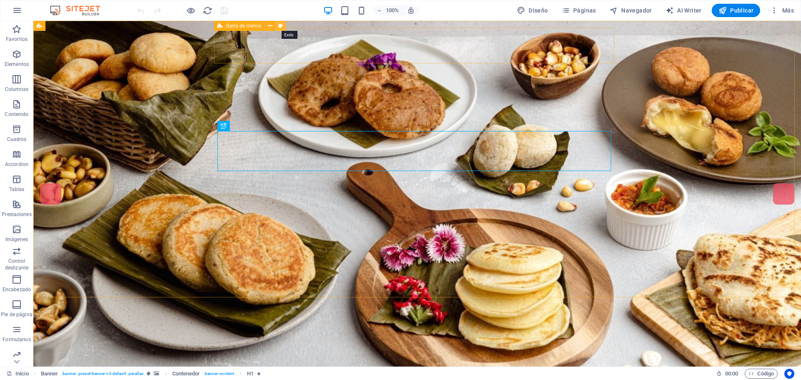
drag, startPoint x: 281, startPoint y: 27, endPoint x: 202, endPoint y: 67, distance: 88.6
click at [281, 27] on icon at bounding box center [280, 26] width 5 height 9
select select "rem"
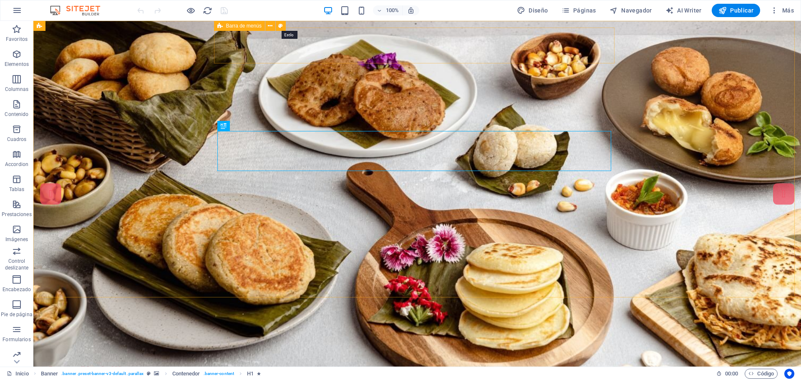
select select "rem"
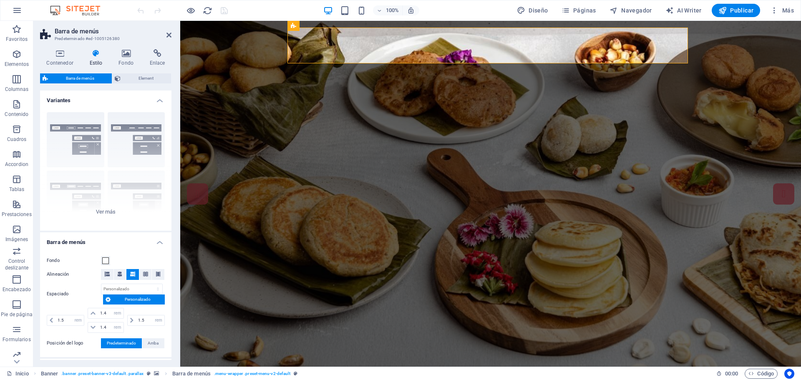
click at [98, 61] on h4 "Estilo" at bounding box center [97, 58] width 29 height 18
click at [96, 60] on h4 "Estilo" at bounding box center [97, 58] width 29 height 18
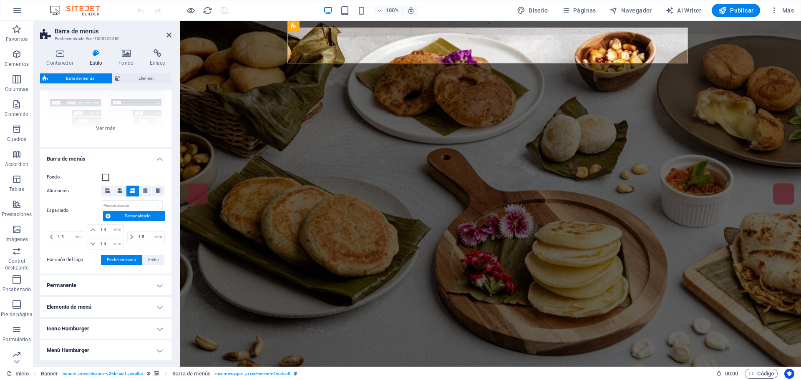
scroll to position [125, 0]
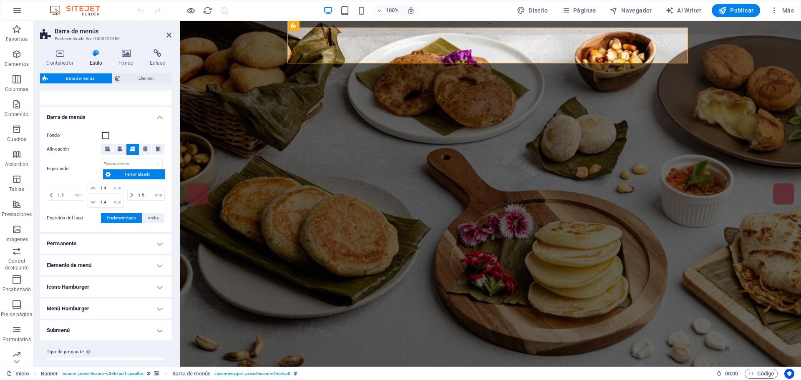
click at [157, 264] on h4 "Elemento de menú" at bounding box center [105, 265] width 131 height 20
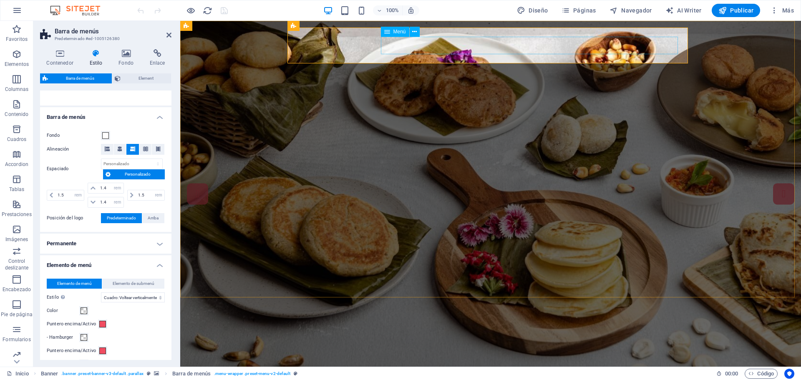
click at [564, 378] on nav "Inicio Nosotros Servicios Menu Datos Contacto" at bounding box center [380, 387] width 380 height 18
click at [413, 30] on icon at bounding box center [414, 32] width 5 height 9
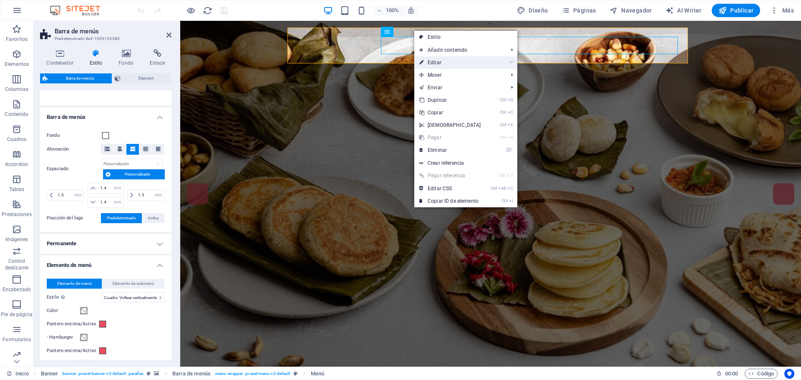
click at [433, 64] on link "⏎ Editar" at bounding box center [450, 62] width 72 height 13
select select
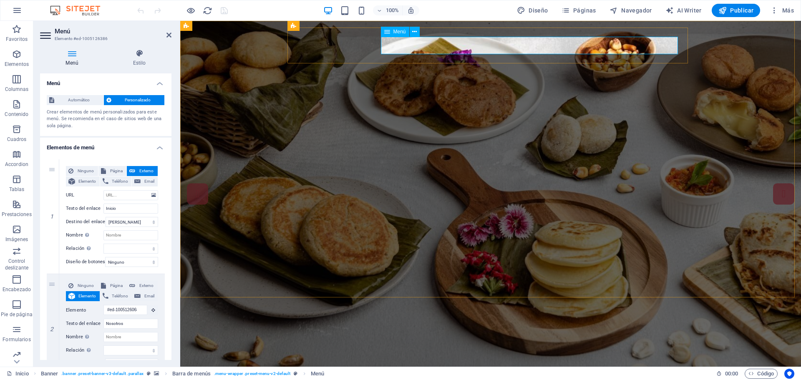
click at [565, 378] on nav "Inicio Nosotros Servicios Menu Datos Contacto" at bounding box center [380, 387] width 380 height 18
click at [71, 58] on h4 "Menú" at bounding box center [73, 58] width 67 height 18
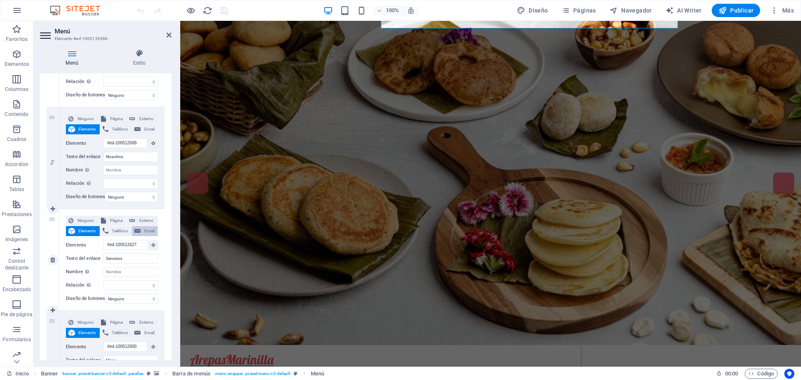
scroll to position [0, 0]
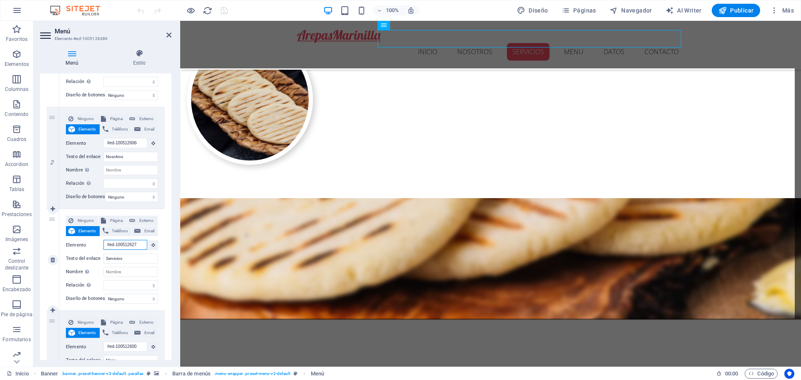
click at [127, 242] on input "#ed-1005126272" at bounding box center [125, 245] width 44 height 10
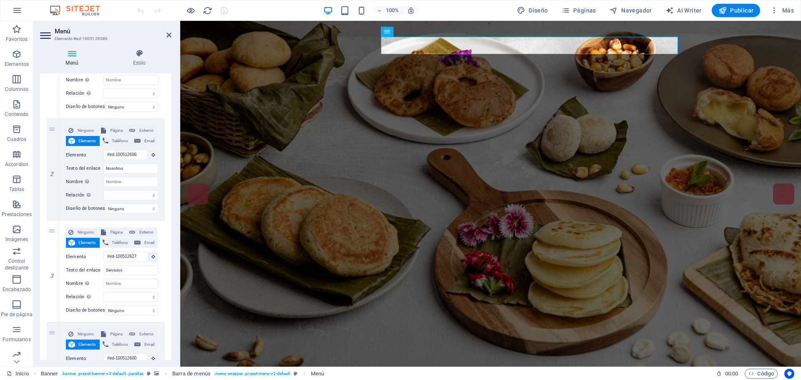
drag, startPoint x: 169, startPoint y: 183, endPoint x: 169, endPoint y: 192, distance: 9.6
click at [169, 192] on div "1 Ninguno Página Externo Elemento Teléfono Email Página Inicio Subpage Legal No…" at bounding box center [105, 315] width 131 height 637
drag, startPoint x: 169, startPoint y: 196, endPoint x: 169, endPoint y: 226, distance: 29.6
click at [169, 226] on div "1 Ninguno Página Externo Elemento Teléfono Email Página Inicio Subpage Legal No…" at bounding box center [105, 315] width 131 height 637
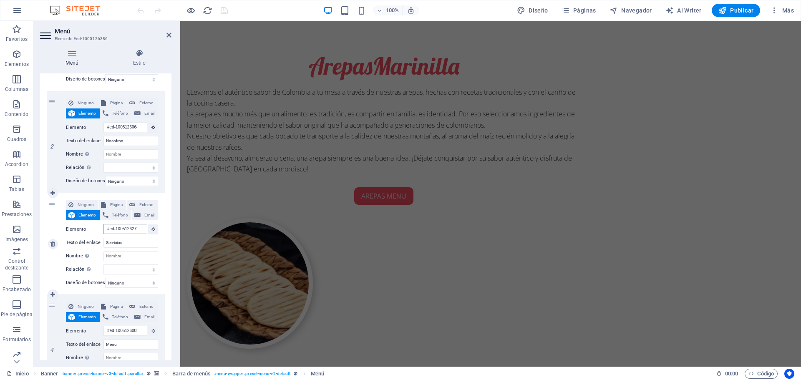
scroll to position [739, 0]
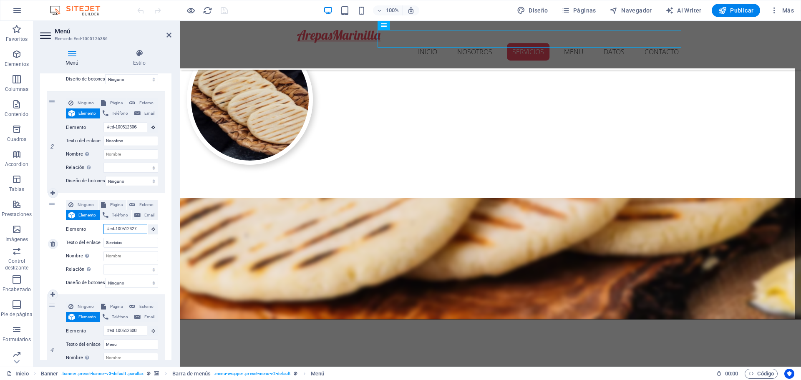
click at [118, 227] on input "#ed-1005126272" at bounding box center [125, 229] width 44 height 10
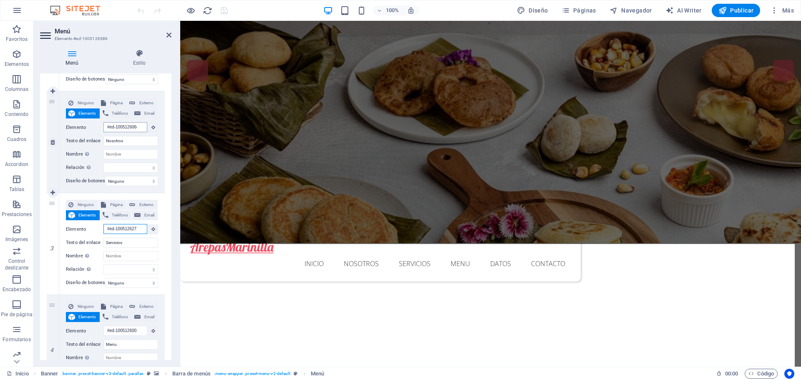
scroll to position [241, 0]
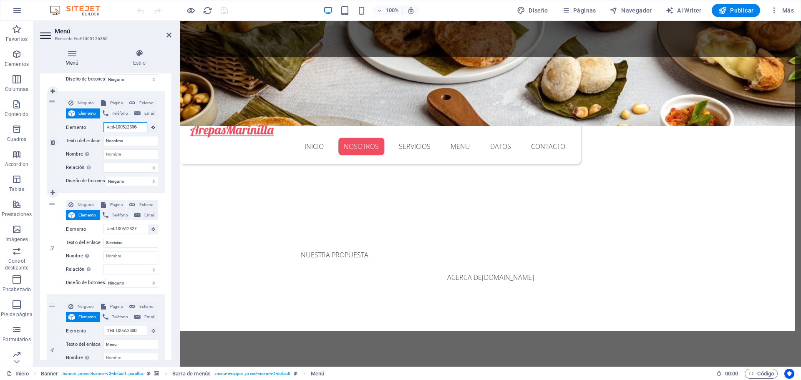
click at [123, 126] on input "#ed-1005126068" at bounding box center [125, 127] width 44 height 10
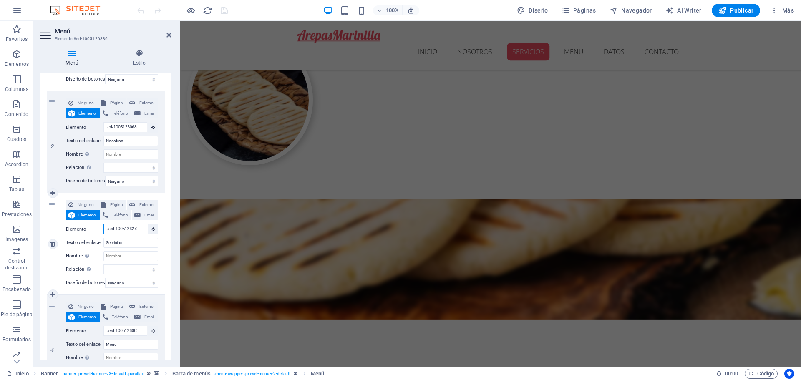
scroll to position [739, 0]
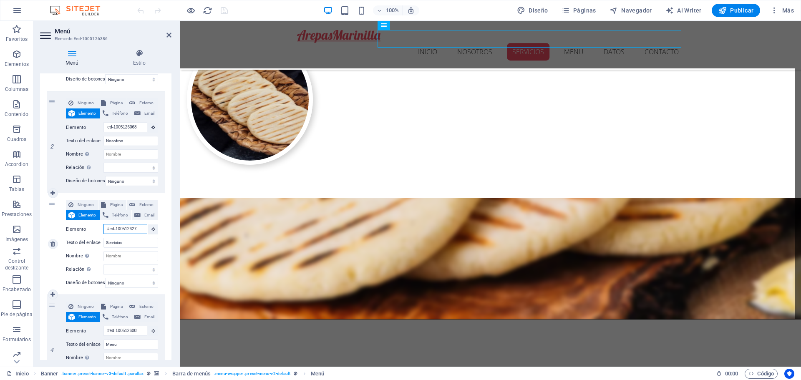
click at [132, 229] on input "#ed-1005126272" at bounding box center [125, 229] width 44 height 10
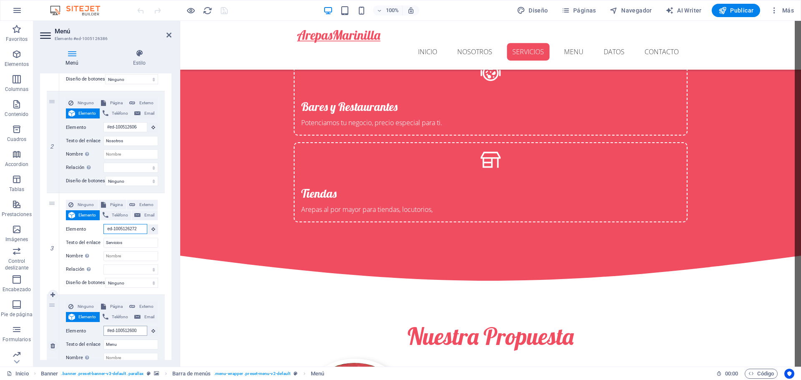
scroll to position [2093, 0]
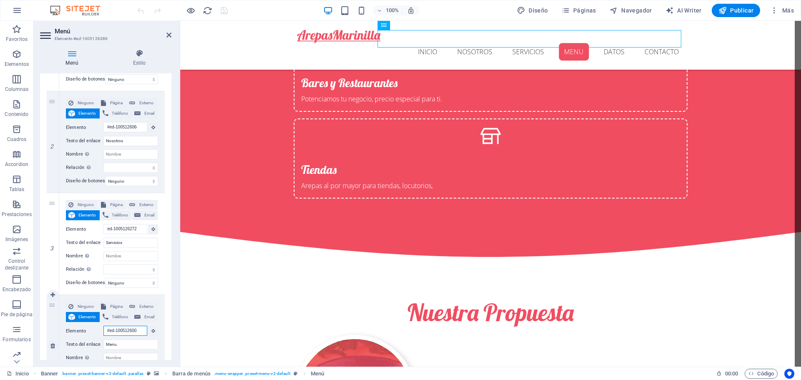
click at [131, 331] on input "#ed-1005126002" at bounding box center [125, 331] width 44 height 10
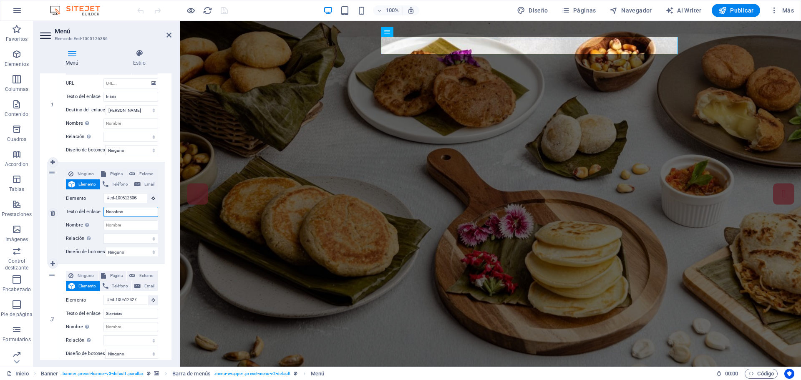
scroll to position [0, 0]
click at [129, 208] on input "Nosotros" at bounding box center [130, 212] width 55 height 10
click at [792, 7] on span "Más" at bounding box center [782, 10] width 24 height 8
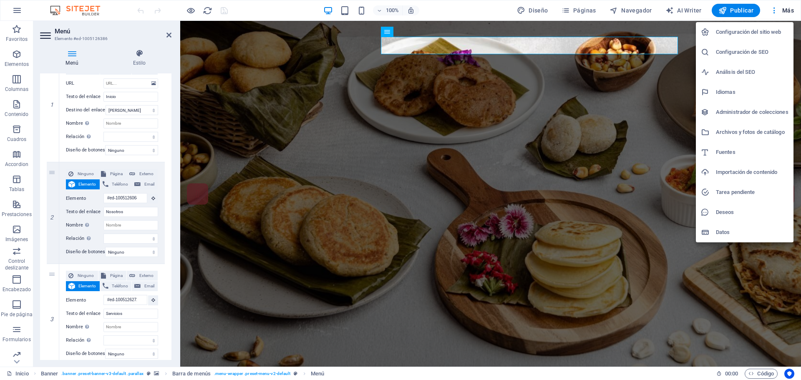
click at [139, 59] on div at bounding box center [400, 190] width 801 height 380
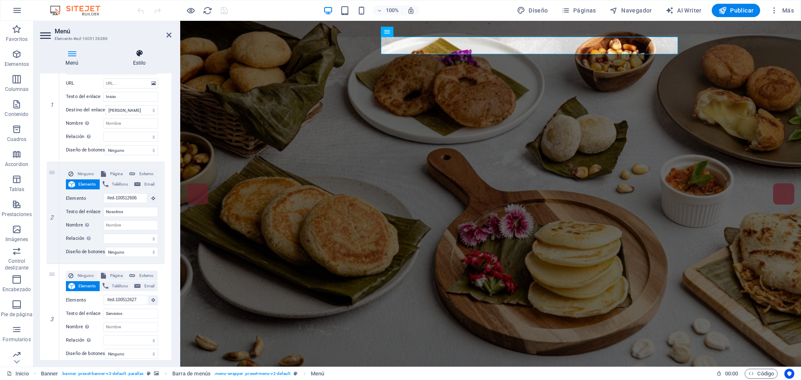
click at [134, 60] on h4 "Estilo" at bounding box center [139, 58] width 64 height 18
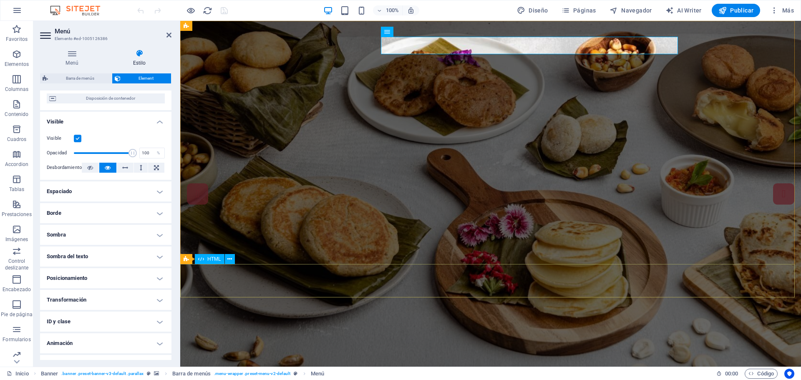
scroll to position [74, 0]
drag, startPoint x: 169, startPoint y: 202, endPoint x: 167, endPoint y: 141, distance: 60.5
click at [167, 141] on ul "Diseño La forma en la que este elemento se expande en la disposición (Flexbox).…" at bounding box center [105, 196] width 131 height 360
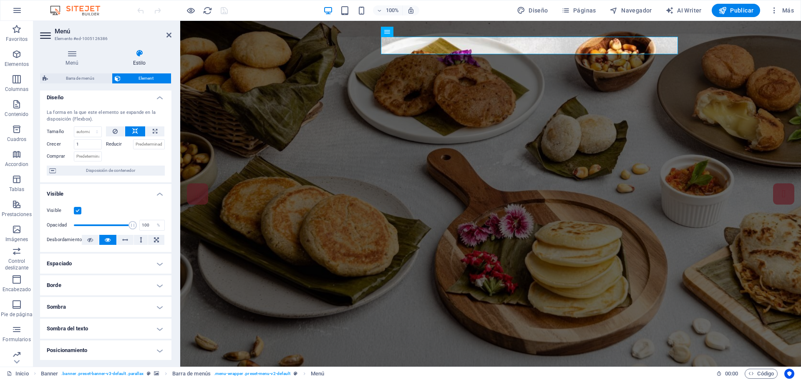
scroll to position [0, 0]
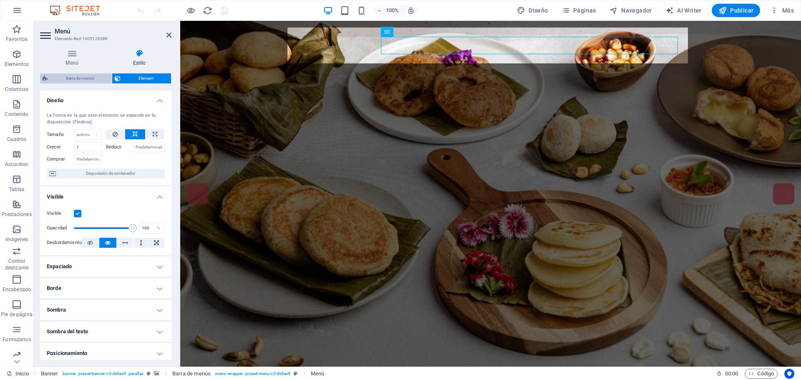
click at [83, 77] on span "Barra de menús" at bounding box center [79, 78] width 59 height 10
select select "rem"
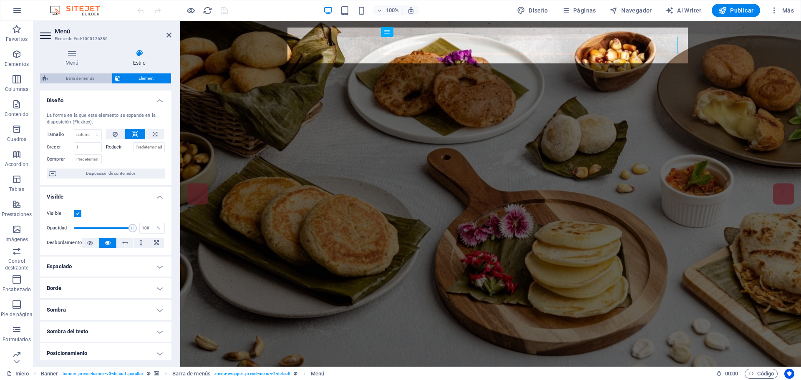
select select "hover_box_vertical"
select select "px"
select select "rem"
select select "px"
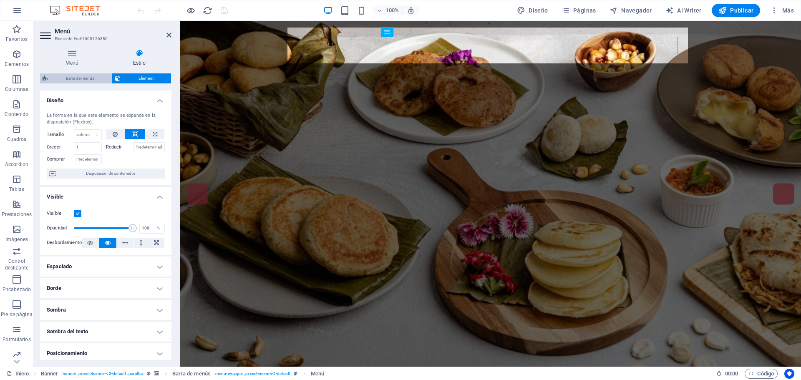
select select "300"
select select "px"
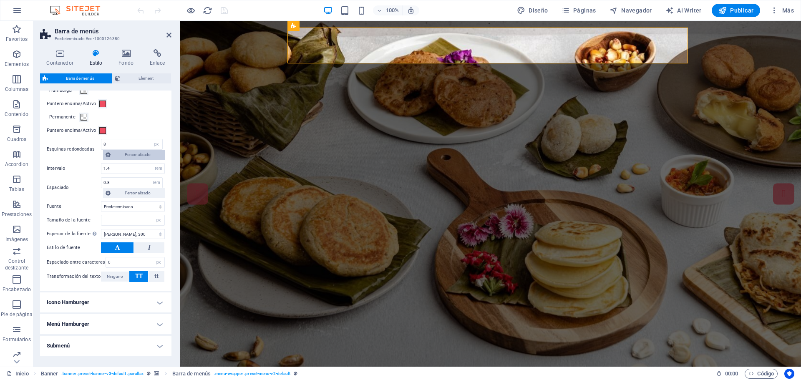
scroll to position [401, 0]
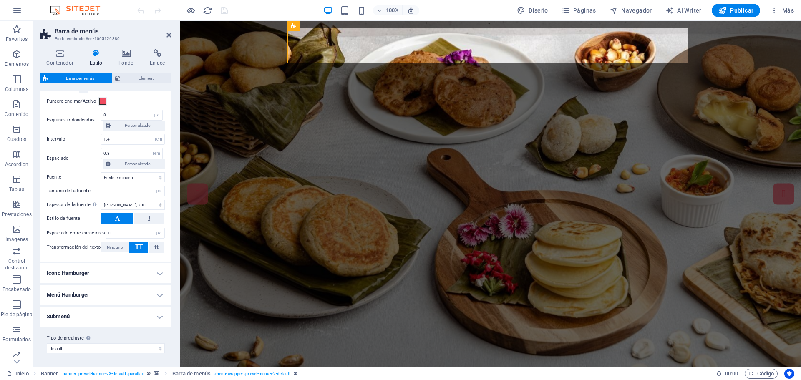
click at [146, 317] on h4 "Submenú" at bounding box center [105, 317] width 131 height 20
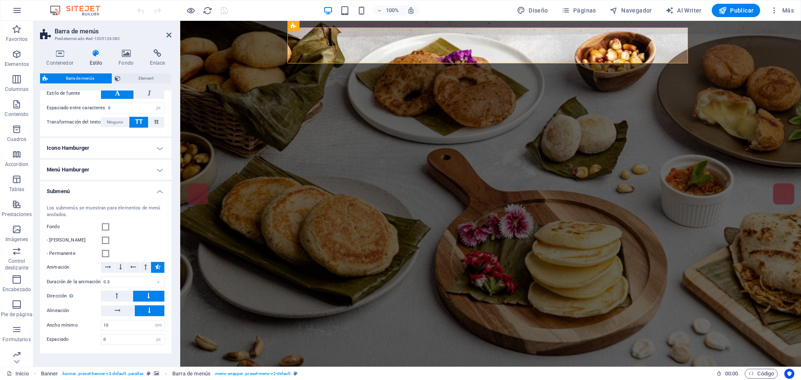
scroll to position [553, 0]
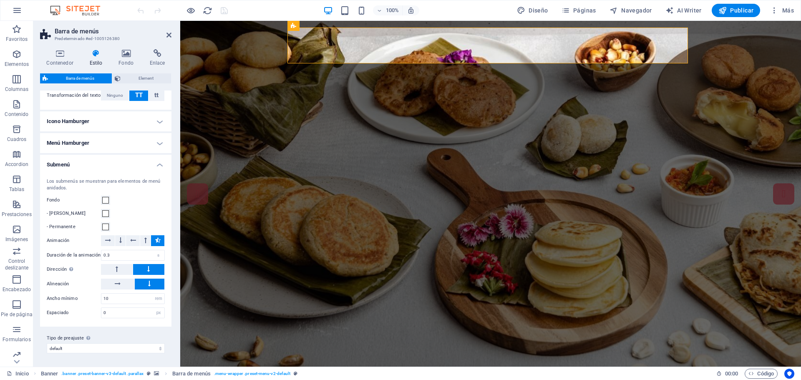
click at [121, 125] on h4 "Icono Hamburger" at bounding box center [105, 121] width 131 height 20
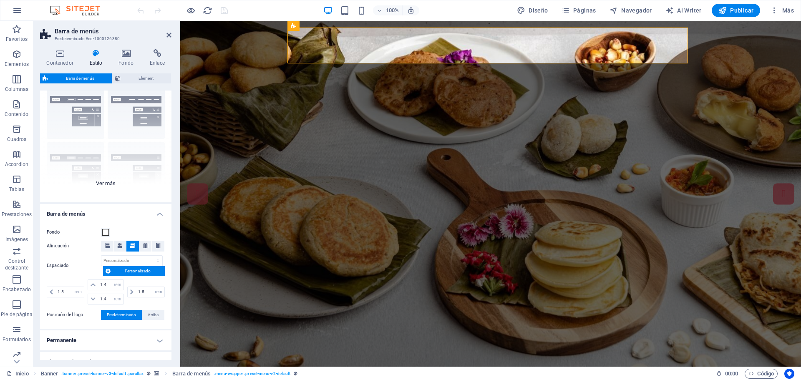
scroll to position [0, 0]
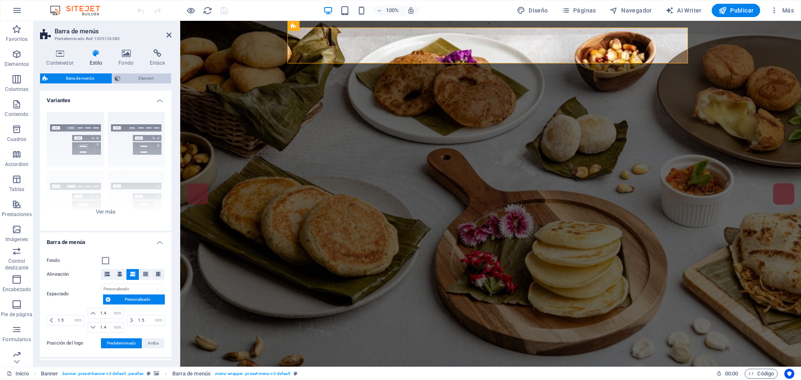
click at [134, 77] on span "Element" at bounding box center [145, 78] width 45 height 10
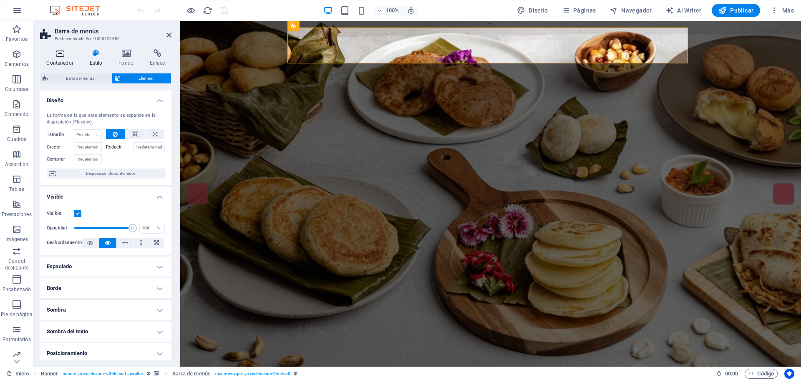
click at [56, 57] on icon at bounding box center [60, 53] width 40 height 8
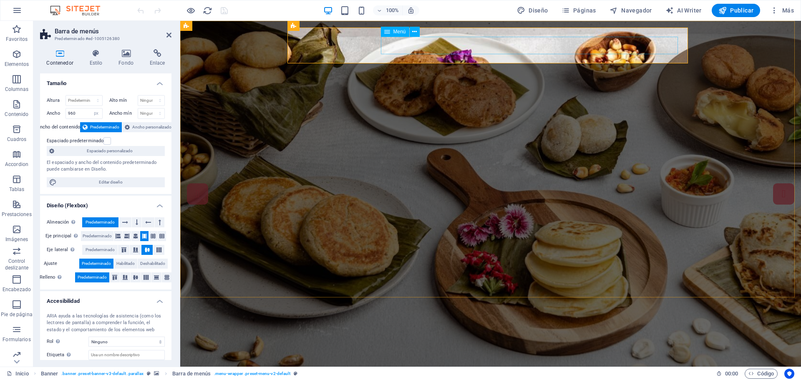
click at [423, 378] on nav "Inicio Nosotros Servicios Menu Datos Contacto" at bounding box center [380, 387] width 380 height 18
click at [413, 28] on icon at bounding box center [414, 32] width 5 height 9
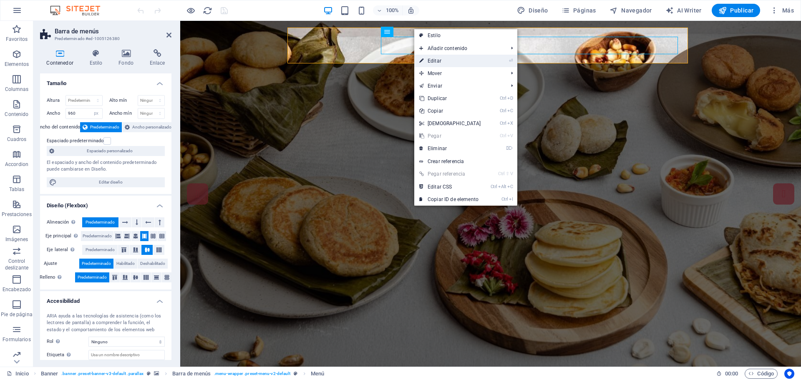
click at [436, 57] on link "⏎ Editar" at bounding box center [450, 61] width 72 height 13
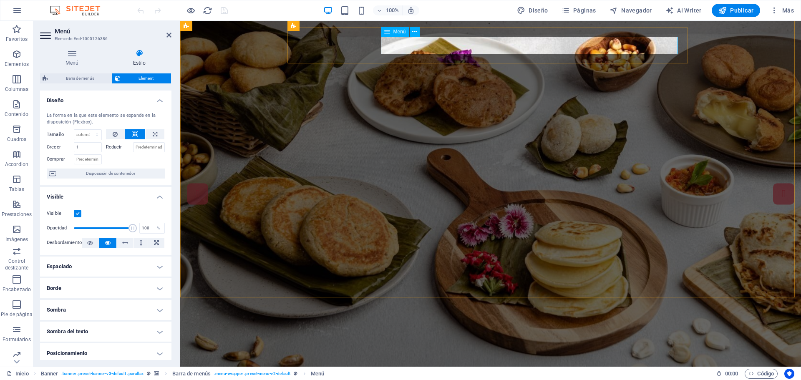
click at [424, 378] on nav "Inicio Nosotros Servicios Menu Datos Contacto" at bounding box center [380, 387] width 380 height 18
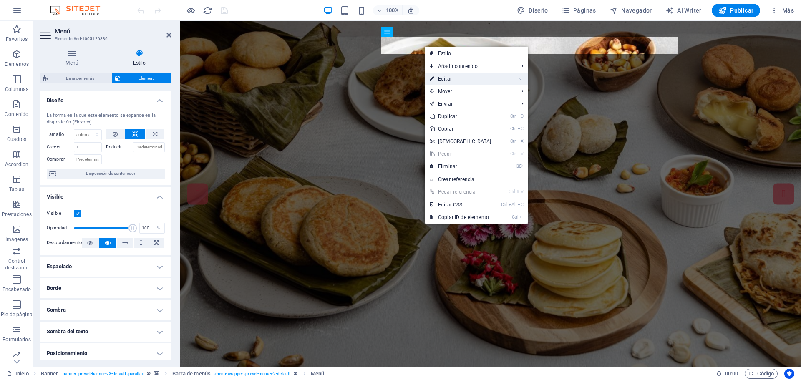
click at [438, 78] on link "⏎ Editar" at bounding box center [461, 79] width 72 height 13
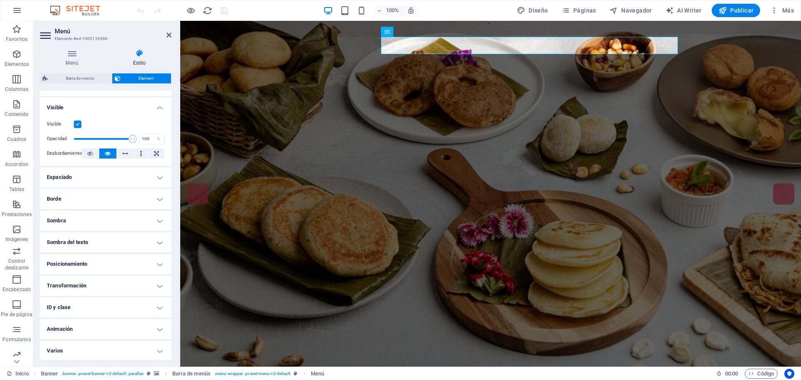
scroll to position [90, 0]
click at [157, 198] on h4 "Borde" at bounding box center [105, 198] width 131 height 20
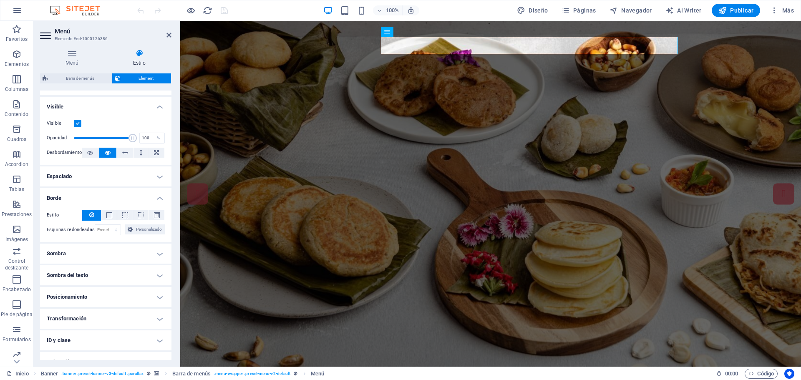
click at [157, 198] on h4 "Borde" at bounding box center [105, 195] width 131 height 15
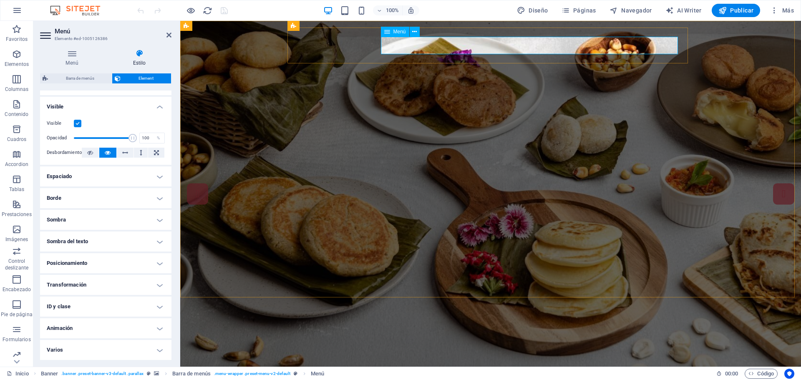
click at [518, 378] on nav "Inicio Nosotros Servicios Menu Datos Contacto" at bounding box center [380, 387] width 380 height 18
click at [474, 378] on nav "Inicio Nosotros Servicios Menu Datos Contacto" at bounding box center [380, 387] width 380 height 18
click at [527, 378] on nav "Inicio Nosotros Servicios Menu Datos Contacto" at bounding box center [380, 387] width 380 height 18
click at [524, 378] on nav "Inicio Nosotros Servicios Menu Datos Contacto" at bounding box center [380, 387] width 380 height 18
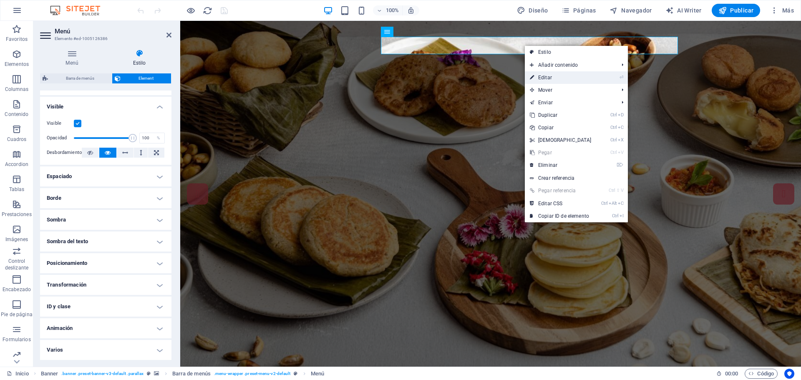
click at [547, 77] on link "⏎ Editar" at bounding box center [561, 77] width 72 height 13
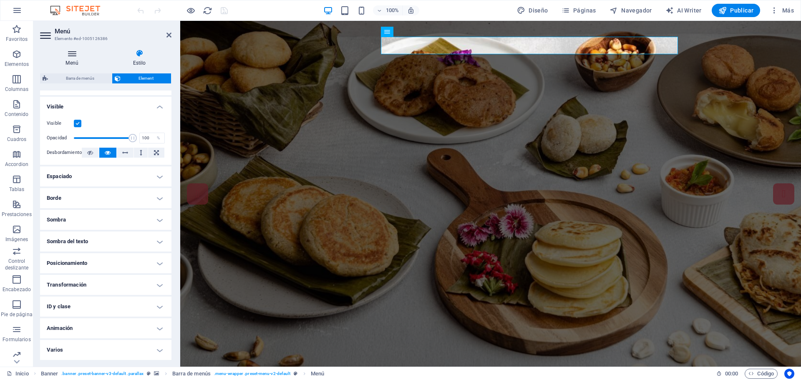
click at [76, 55] on icon at bounding box center [72, 53] width 64 height 8
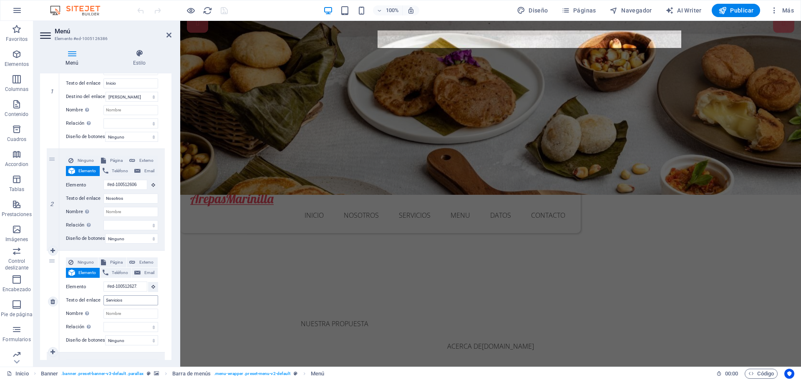
scroll to position [0, 0]
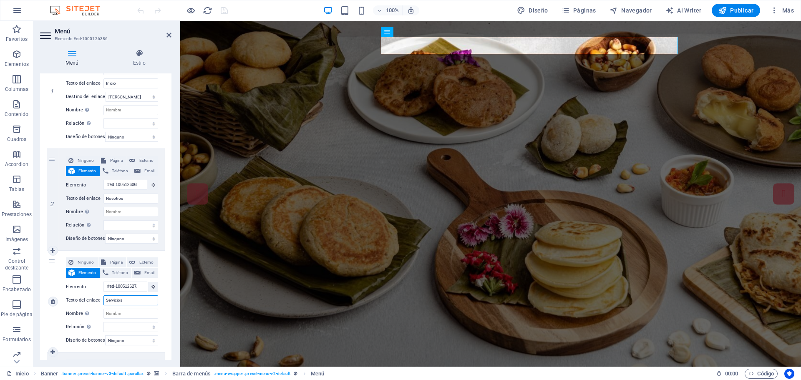
click at [134, 300] on input "Servicios" at bounding box center [130, 300] width 55 height 10
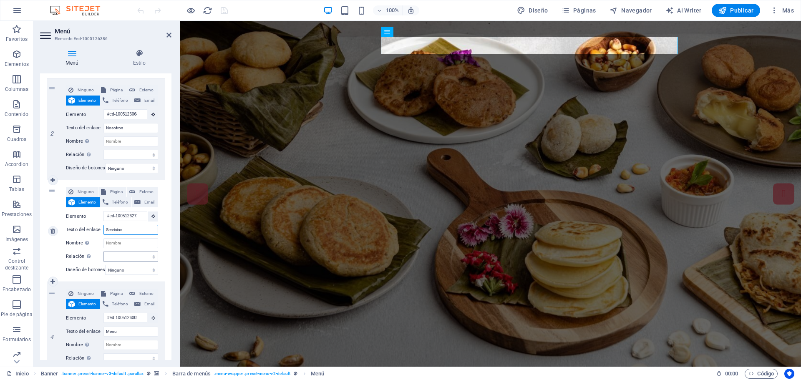
scroll to position [209, 0]
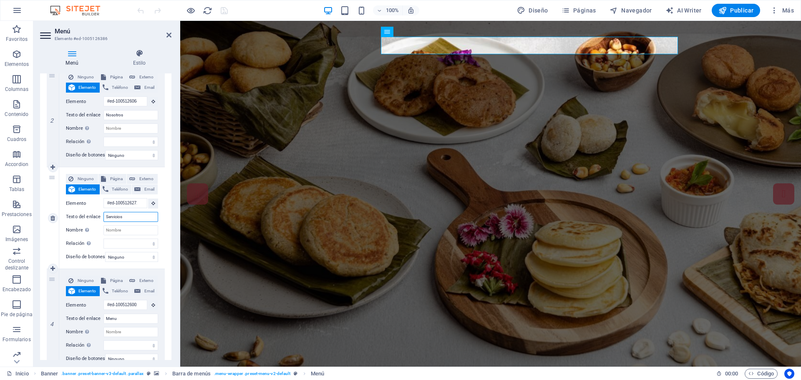
click at [126, 214] on input "Servicios" at bounding box center [130, 217] width 55 height 10
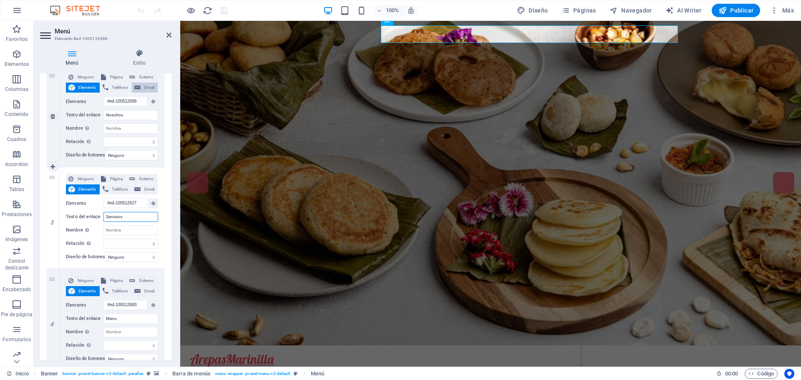
scroll to position [0, 0]
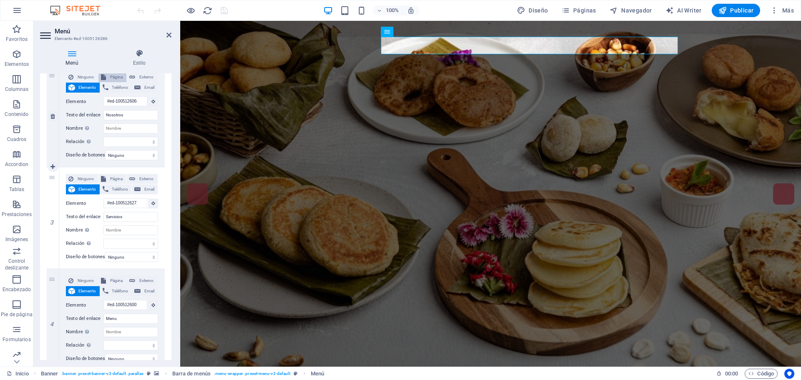
click at [113, 76] on span "Página" at bounding box center [116, 77] width 16 height 10
select select
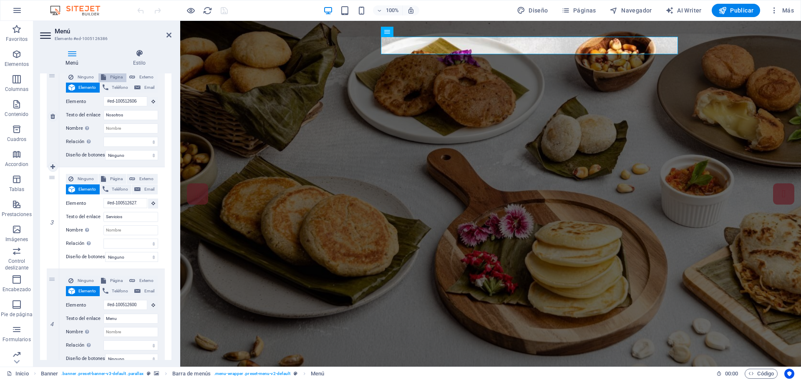
select select
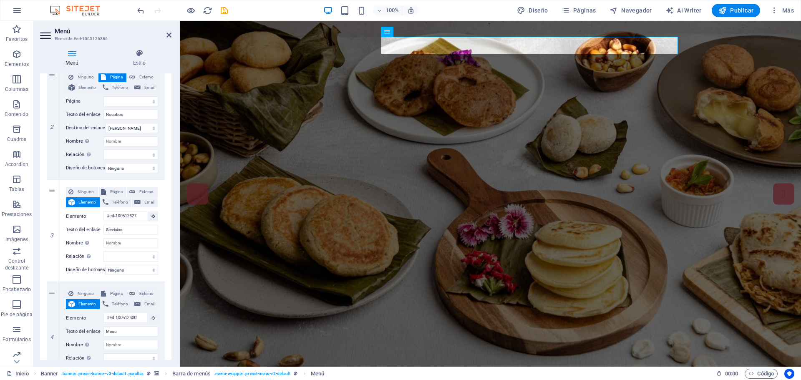
click at [74, 58] on h4 "Menú" at bounding box center [73, 58] width 67 height 18
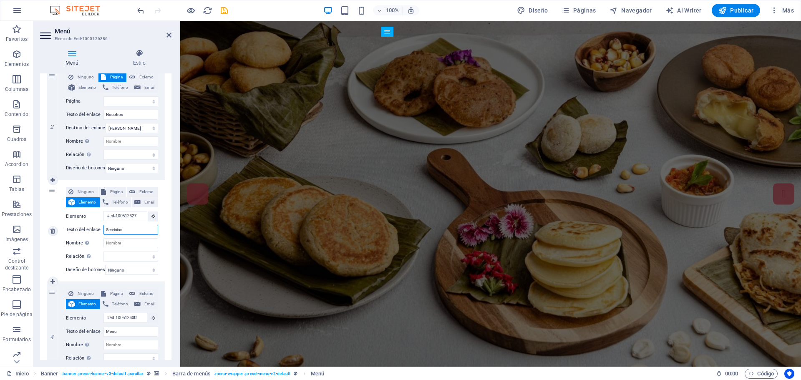
click at [116, 229] on input "Servicios" at bounding box center [130, 230] width 55 height 10
click at [129, 229] on input "Servicios" at bounding box center [130, 230] width 55 height 10
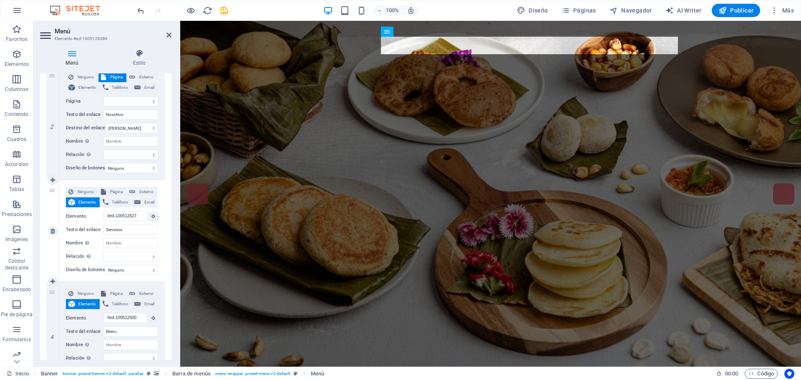
click at [84, 202] on span "Elemento" at bounding box center [88, 202] width 20 height 10
click at [117, 113] on input "Nosotros" at bounding box center [130, 115] width 55 height 10
click at [88, 88] on span "Elemento" at bounding box center [88, 88] width 20 height 10
select select
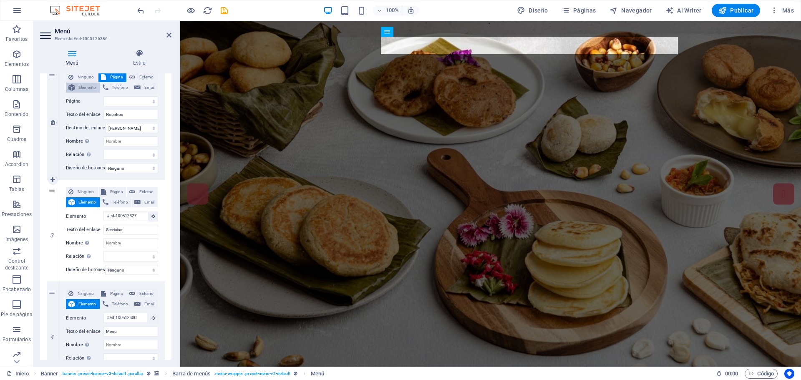
select select
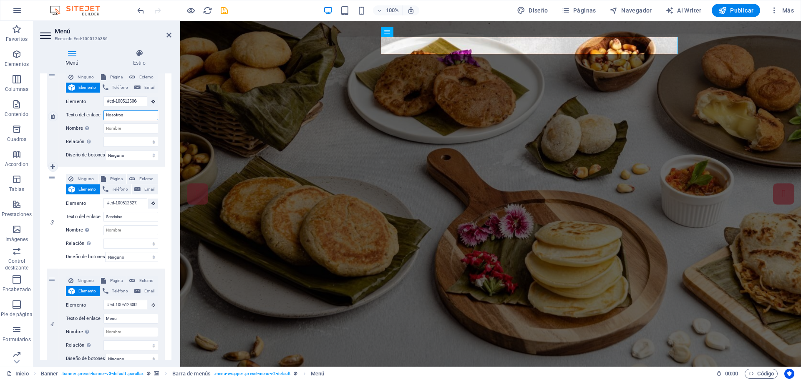
click at [109, 116] on input "Nosotros" at bounding box center [130, 115] width 55 height 10
click at [140, 115] on input "Nosotros" at bounding box center [130, 115] width 55 height 10
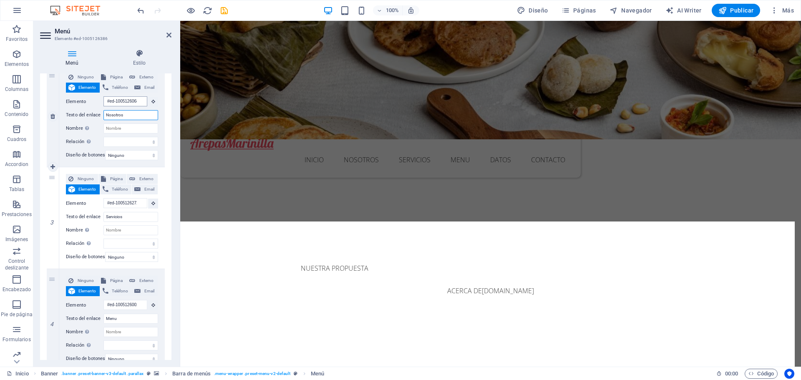
scroll to position [241, 0]
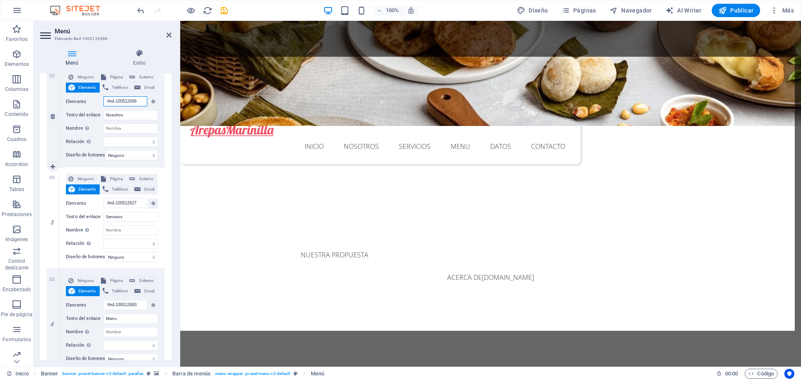
click at [116, 104] on input "#ed-1005126068" at bounding box center [125, 101] width 44 height 10
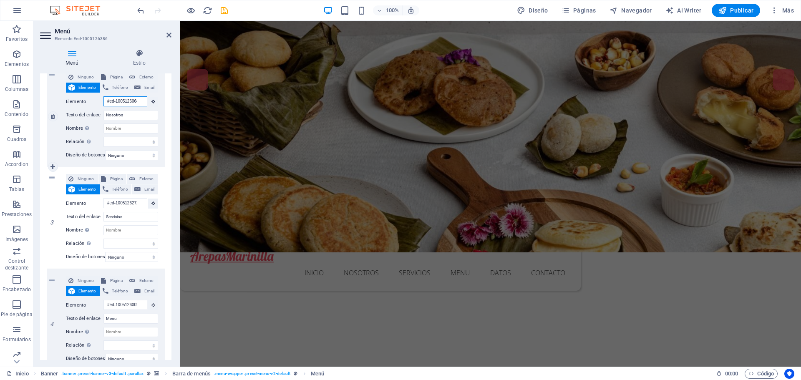
scroll to position [0, 0]
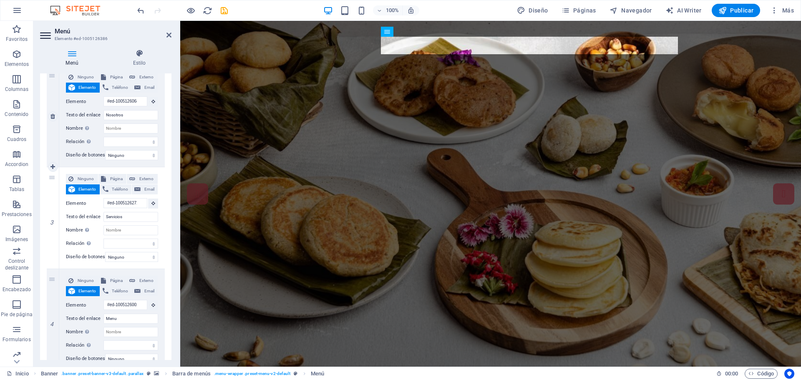
click at [86, 100] on label "Elemento" at bounding box center [85, 102] width 38 height 10
click at [103, 100] on input "#ed-1005126068" at bounding box center [125, 101] width 44 height 10
